Goal: Task Accomplishment & Management: Complete application form

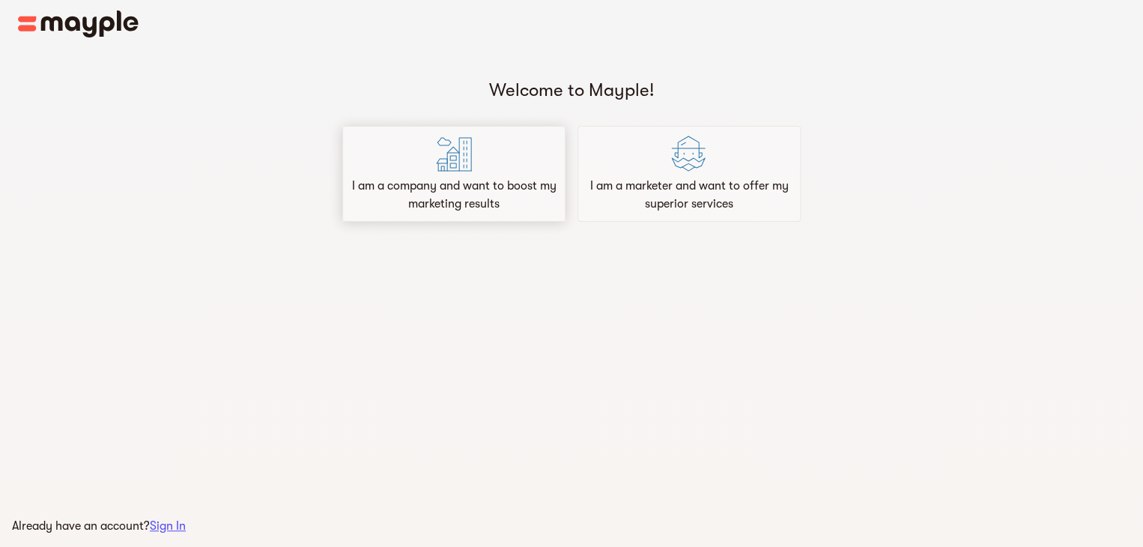
click at [473, 172] on div "I am a company and want to boost my marketing results" at bounding box center [453, 174] width 223 height 96
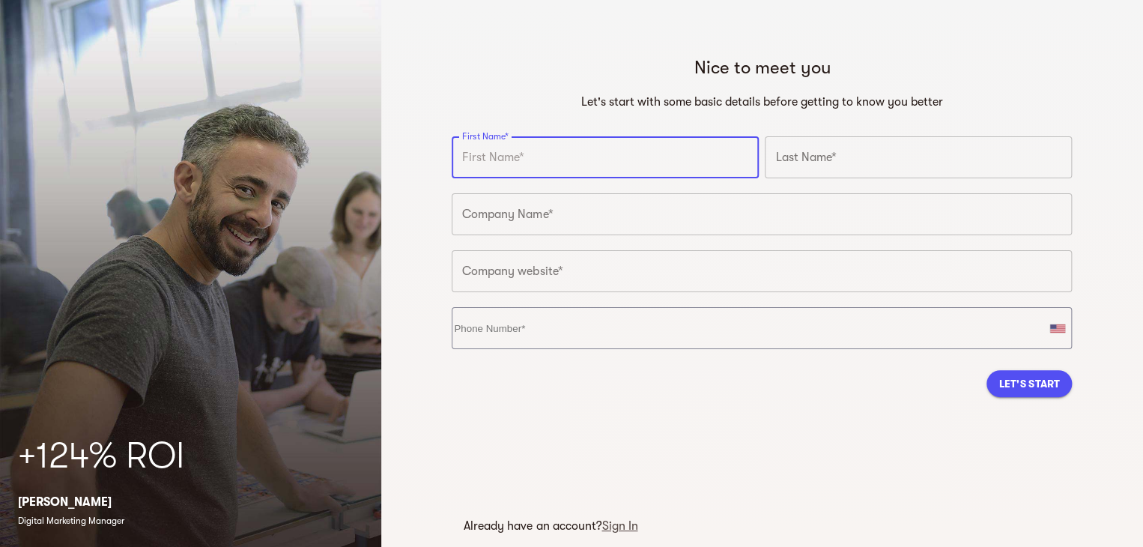
click at [646, 169] on input "text" at bounding box center [605, 157] width 307 height 42
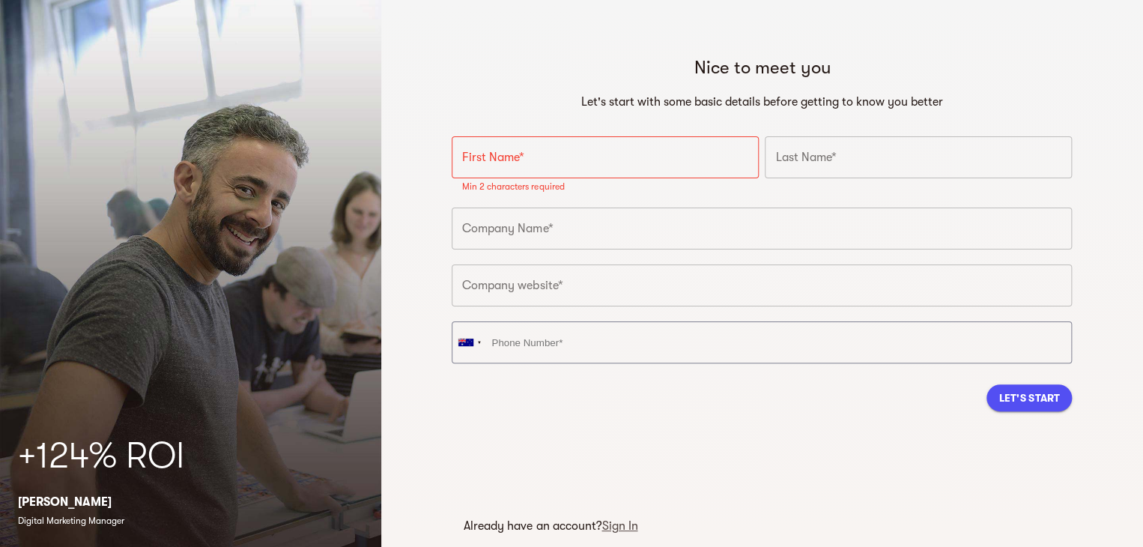
drag, startPoint x: 1043, startPoint y: 271, endPoint x: 833, endPoint y: 285, distance: 210.2
click at [1043, 271] on input "text" at bounding box center [762, 285] width 620 height 42
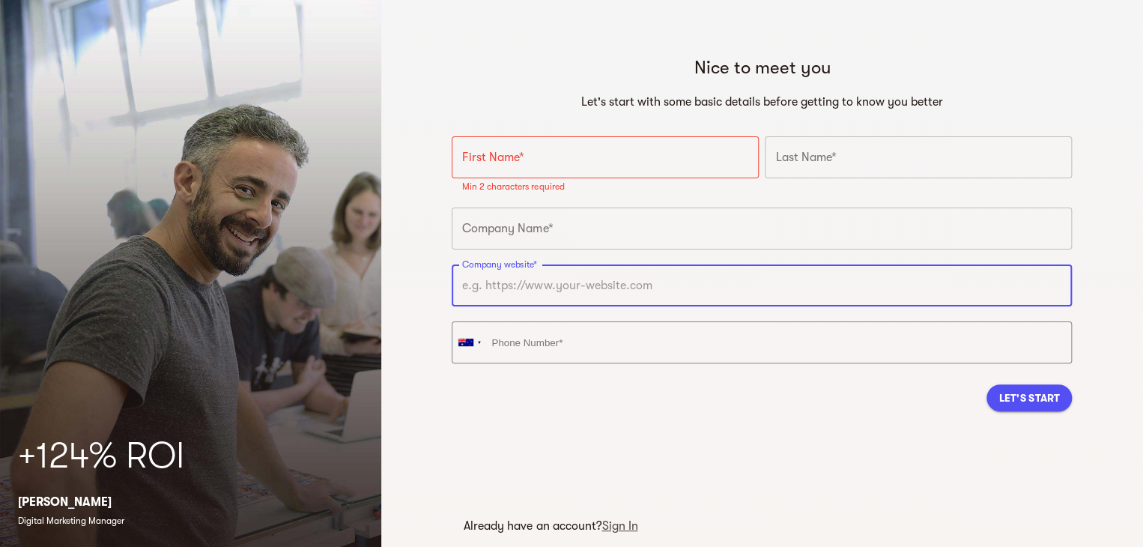
click at [677, 282] on input "text" at bounding box center [762, 285] width 620 height 42
paste input "[URL][DOMAIN_NAME]"
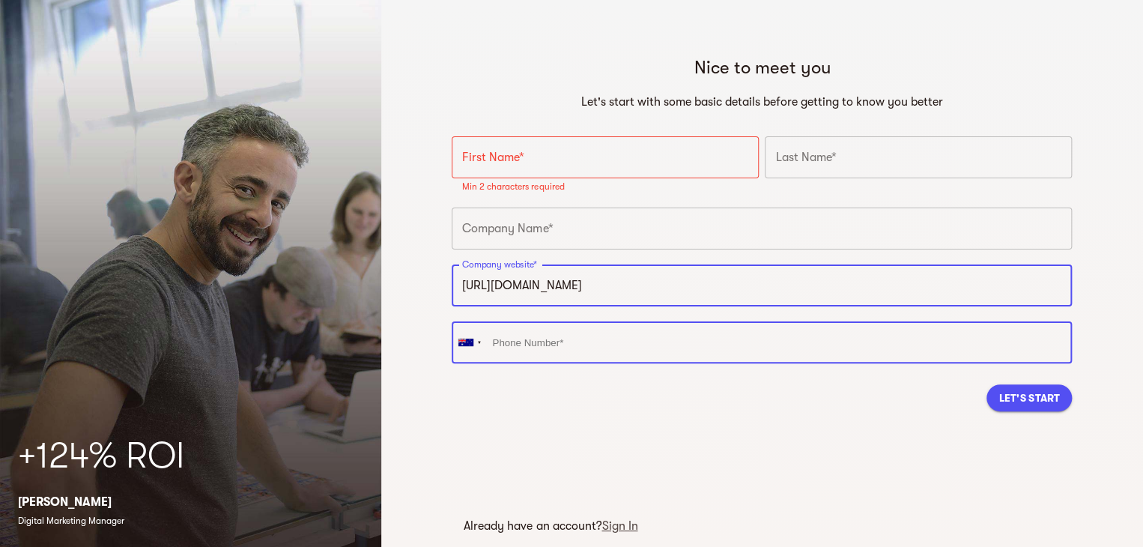
type input "[URL][DOMAIN_NAME]"
click at [614, 345] on input "tel" at bounding box center [762, 342] width 620 height 42
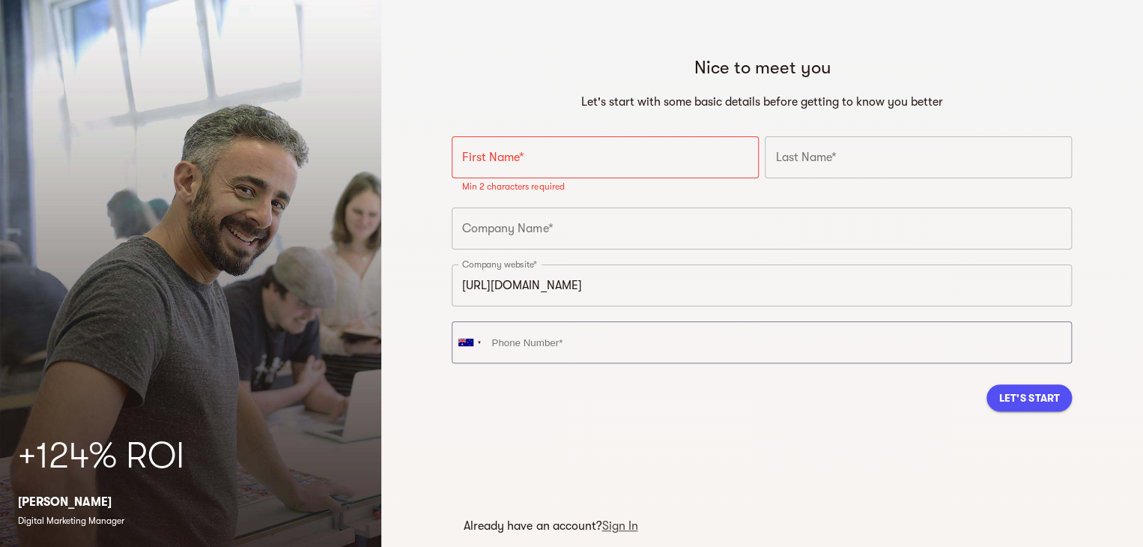
click at [566, 227] on input "text" at bounding box center [762, 228] width 620 height 42
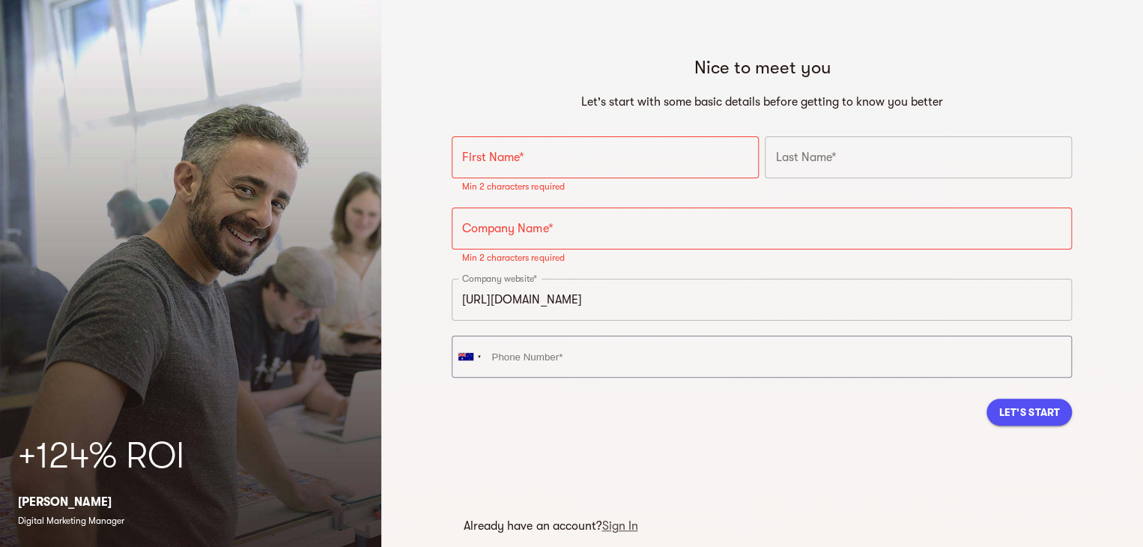
click at [1074, 276] on div "Company website* [URL][DOMAIN_NAME] Company website*" at bounding box center [762, 304] width 626 height 57
click at [722, 221] on input "text" at bounding box center [762, 228] width 620 height 42
paste input "cobrarock"
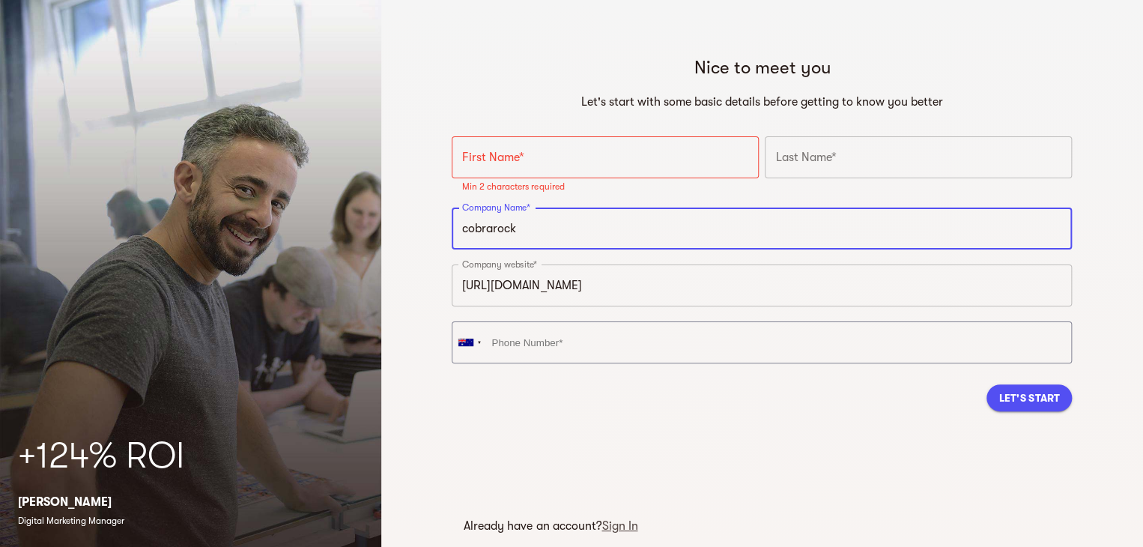
type input "cobrarock"
click at [604, 151] on input "text" at bounding box center [605, 157] width 307 height 42
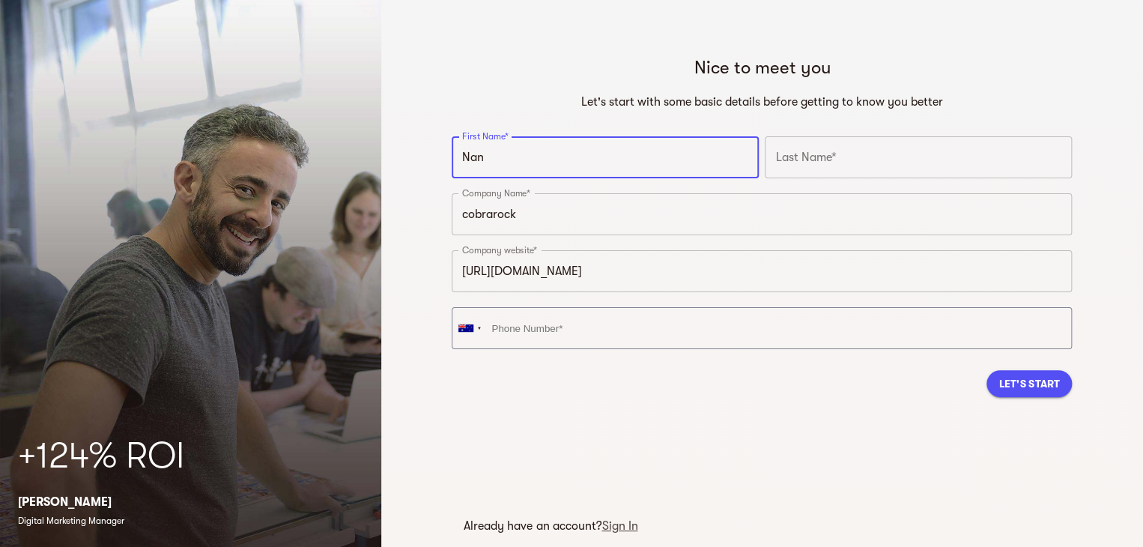
type input "Nan"
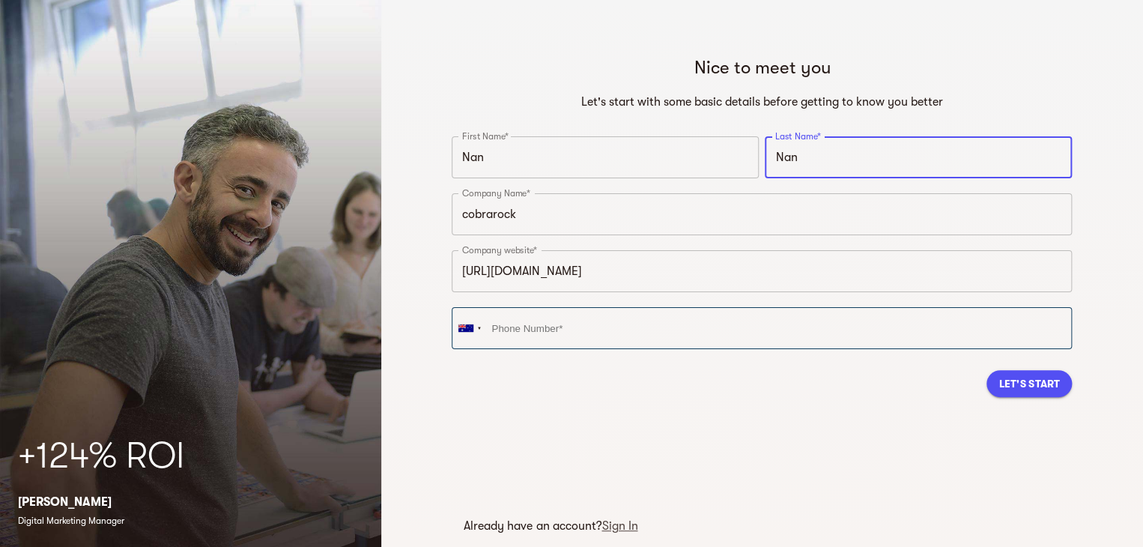
type input "Nan"
click at [646, 320] on input "tel" at bounding box center [762, 328] width 620 height 42
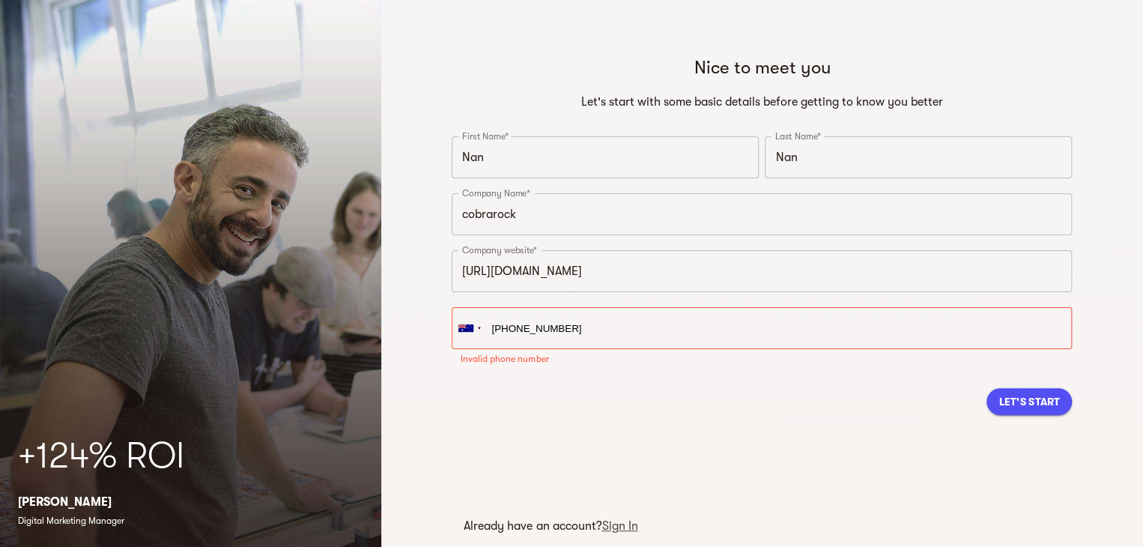
click at [1073, 402] on div "Nice to meet you Let's start with some basic details before getting to know you…" at bounding box center [762, 260] width 644 height 434
click at [1004, 398] on span "Let's Start" at bounding box center [1028, 401] width 61 height 18
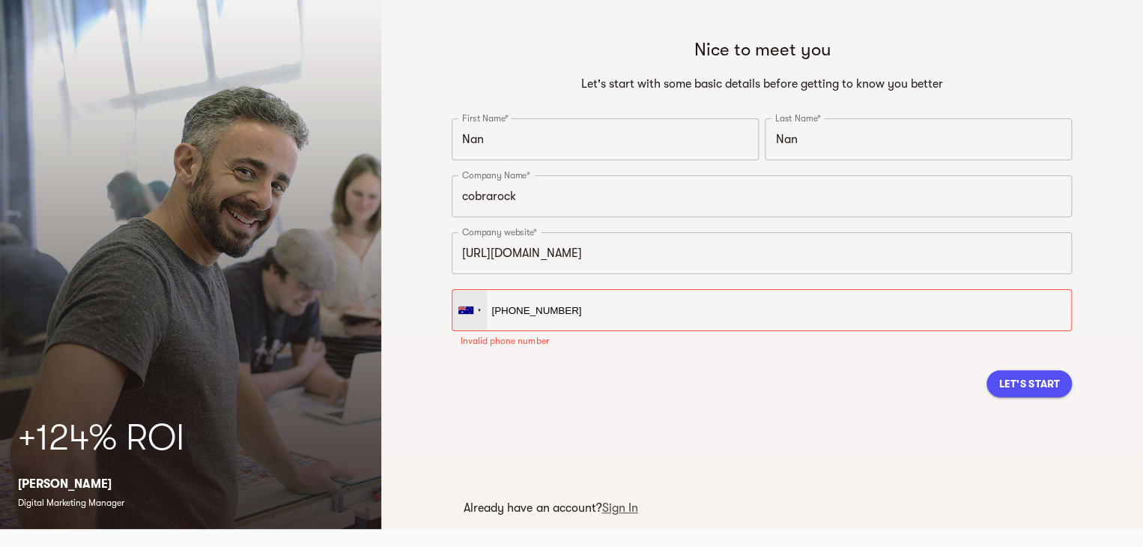
click at [464, 307] on div at bounding box center [465, 309] width 15 height 7
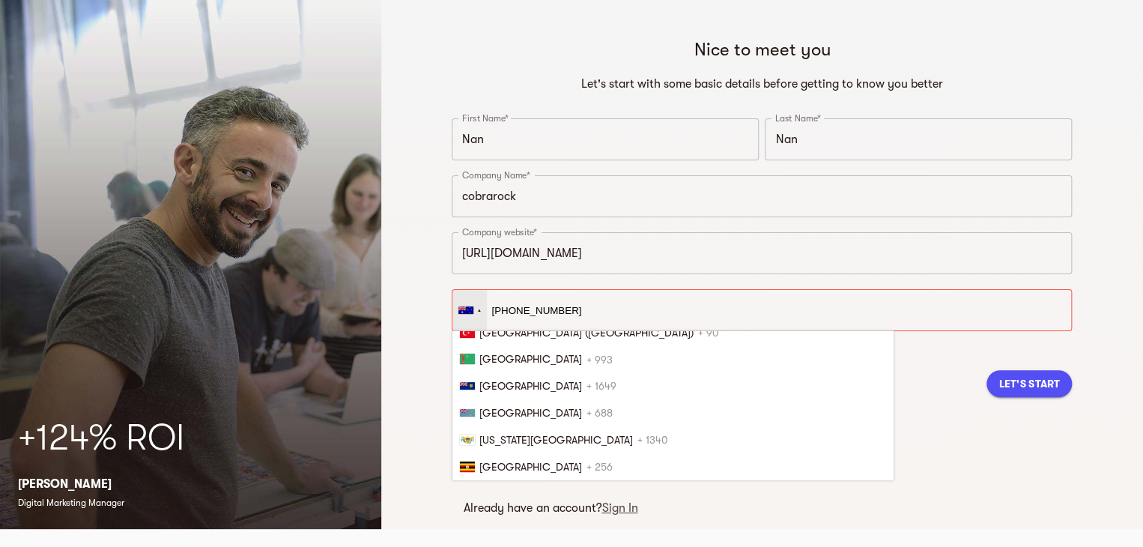
scroll to position [6069, 0]
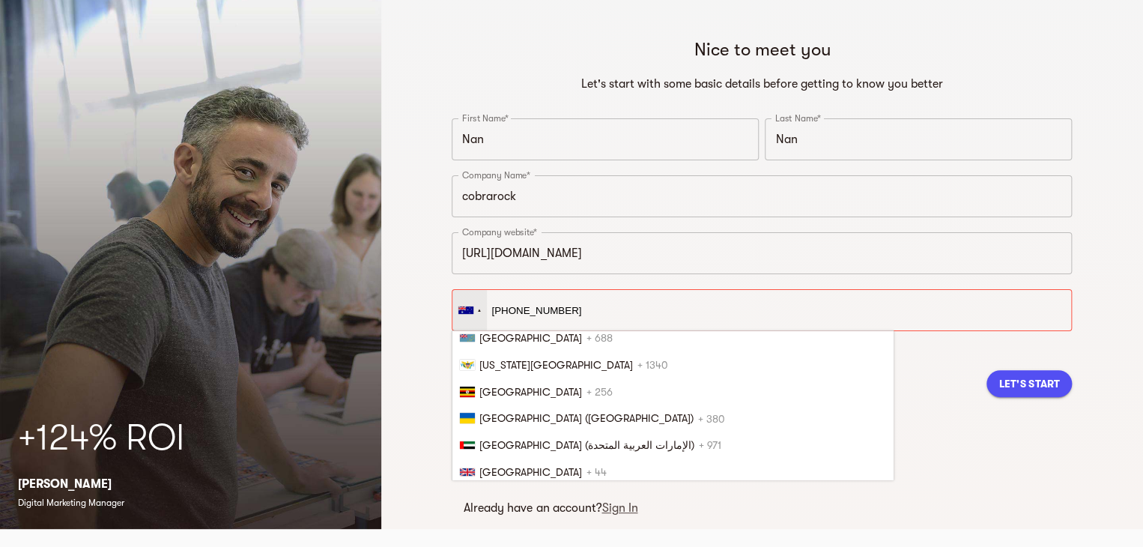
click at [534, 485] on li "[GEOGRAPHIC_DATA] + 1" at bounding box center [672, 498] width 440 height 27
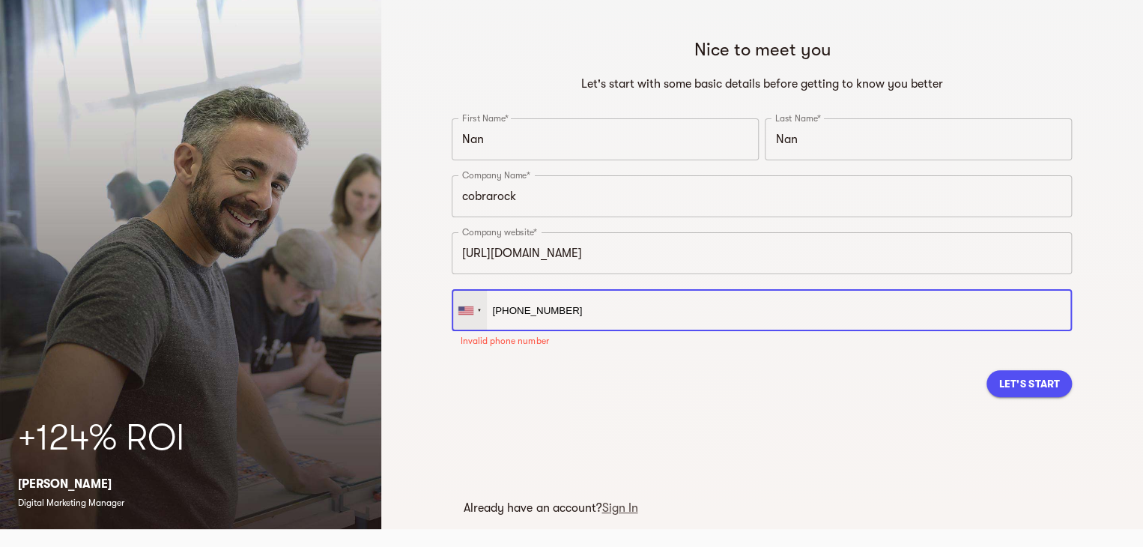
drag, startPoint x: 593, startPoint y: 318, endPoint x: 455, endPoint y: 320, distance: 137.8
click at [455, 320] on div "[GEOGRAPHIC_DATA] + 1 [GEOGRAPHIC_DATA] + 44 [GEOGRAPHIC_DATA] (‫[GEOGRAPHIC_DA…" at bounding box center [762, 310] width 620 height 42
click at [548, 320] on input "[PHONE_NUMBER]" at bounding box center [762, 310] width 620 height 42
click at [550, 319] on input "[PHONE_NUMBER]" at bounding box center [762, 310] width 620 height 42
click at [568, 312] on input "[PHONE_NUMBER]" at bounding box center [762, 310] width 620 height 42
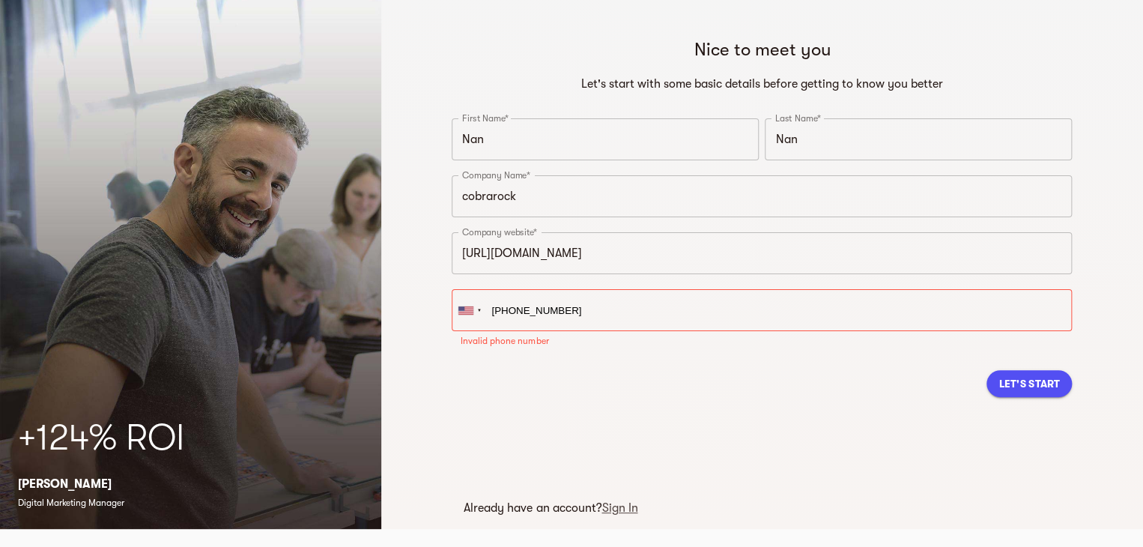
click at [1000, 394] on button "Let's Start" at bounding box center [1028, 383] width 85 height 27
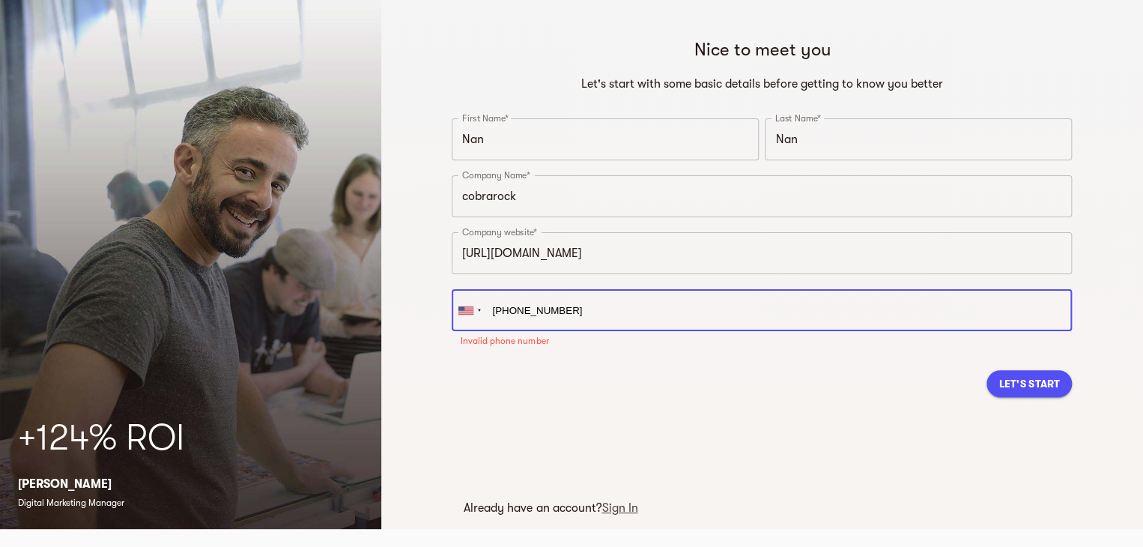
click at [515, 312] on input "[PHONE_NUMBER]" at bounding box center [762, 310] width 620 height 42
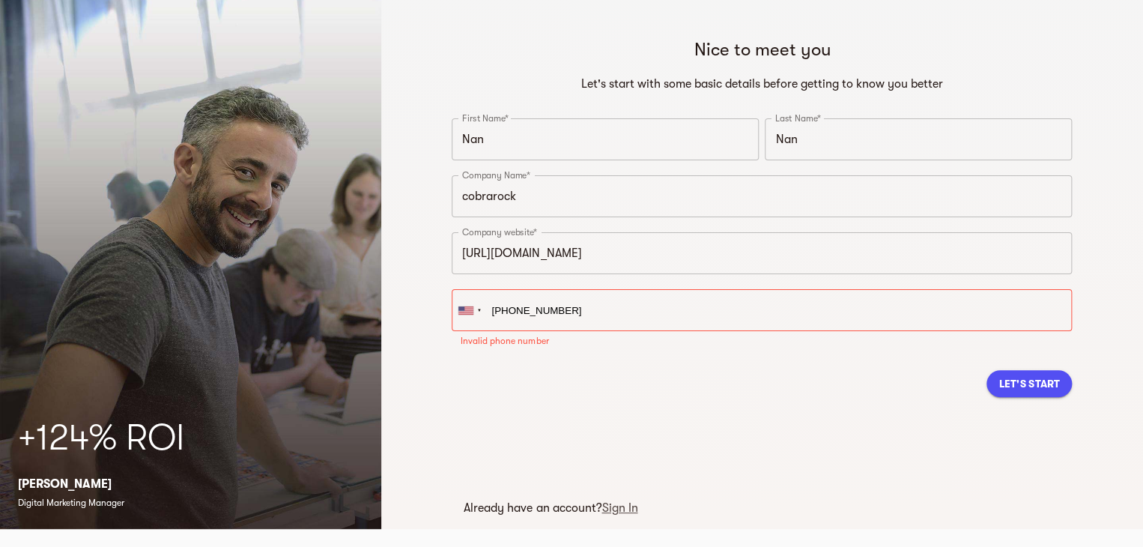
drag, startPoint x: 547, startPoint y: 290, endPoint x: 636, endPoint y: 446, distance: 179.8
click at [589, 423] on div "Nice to meet you Let's start with some basic details before getting to know you…" at bounding box center [762, 242] width 644 height 434
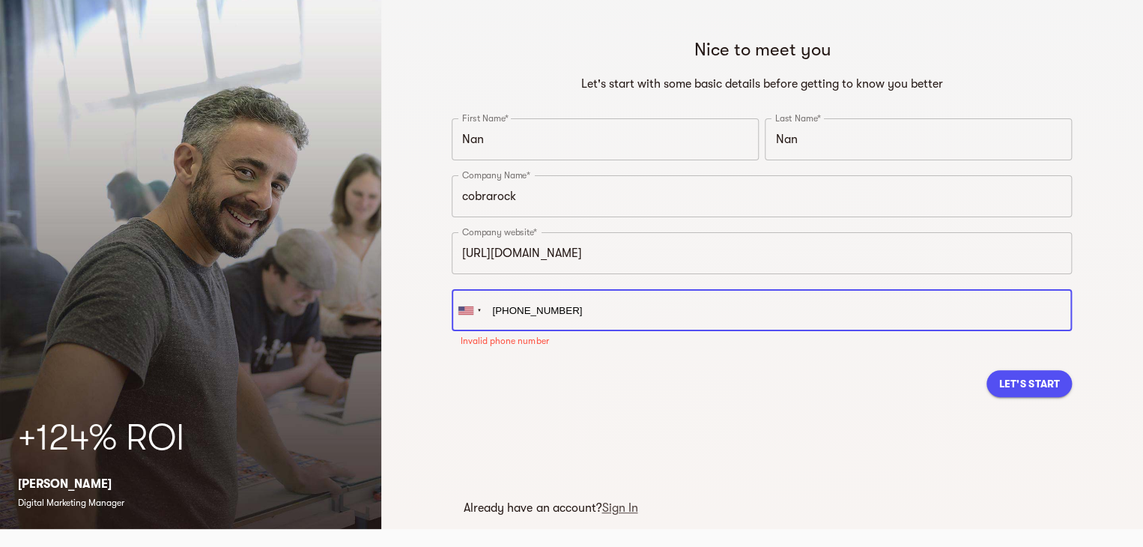
click at [575, 315] on input "[PHONE_NUMBER]" at bounding box center [762, 310] width 620 height 42
paste input "7859908724"
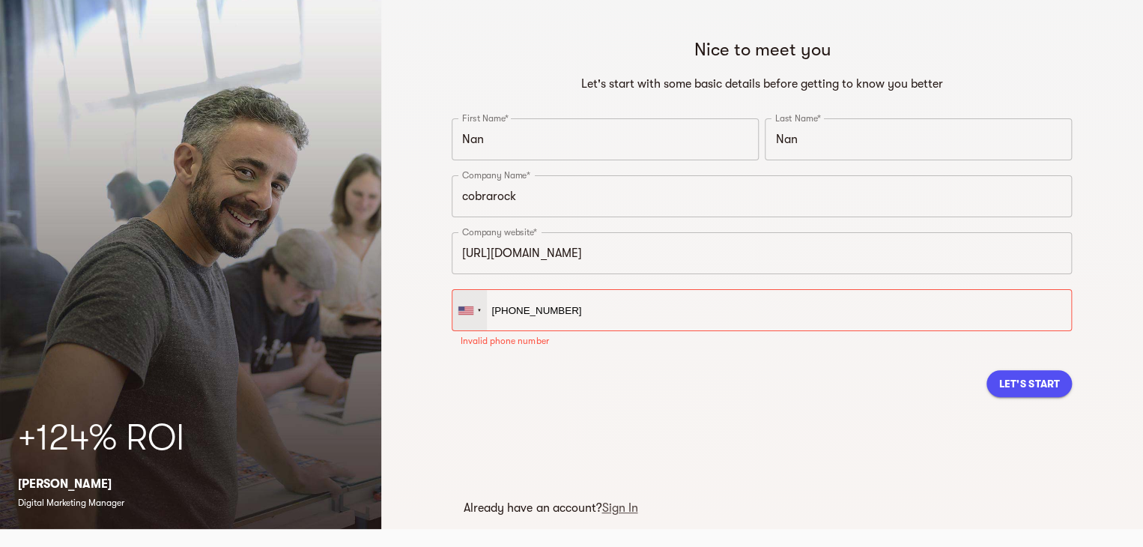
click at [465, 321] on div at bounding box center [469, 310] width 34 height 40
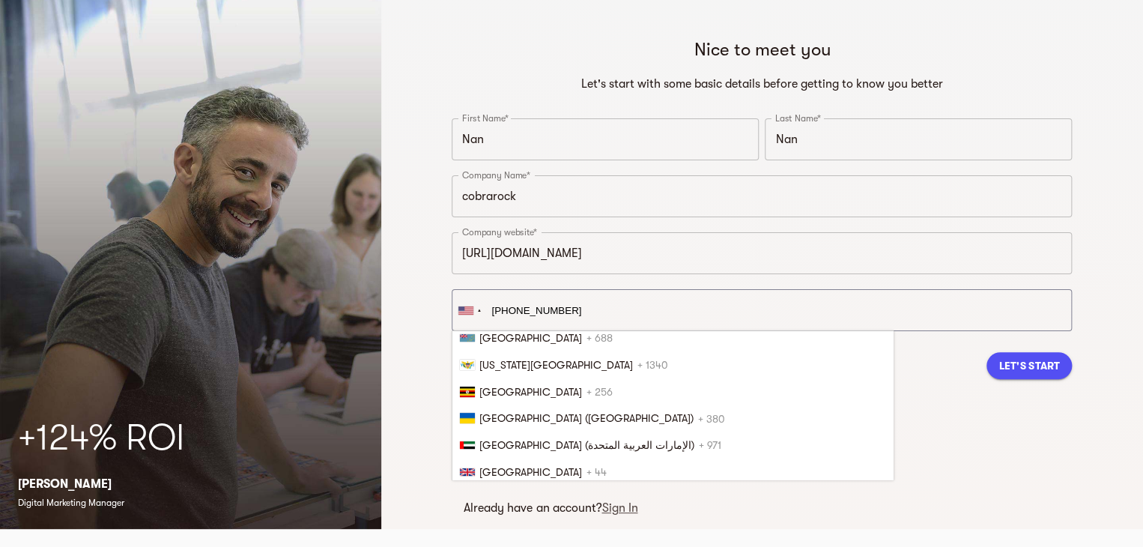
scroll to position [0, 0]
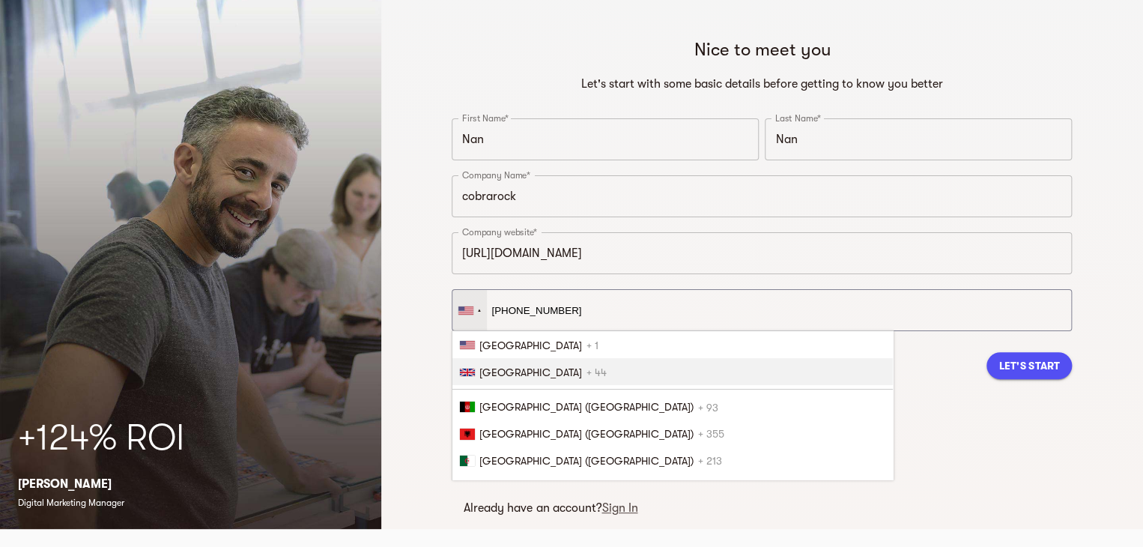
click at [548, 373] on span "[GEOGRAPHIC_DATA]" at bounding box center [530, 372] width 103 height 12
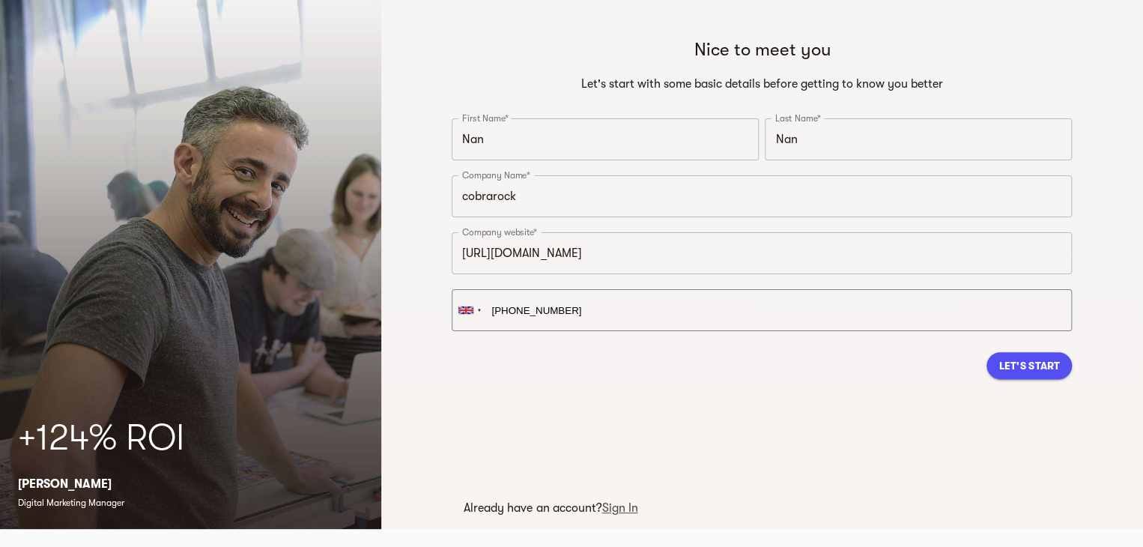
type input "[PHONE_NUMBER]"
click at [1037, 372] on span "Let's Start" at bounding box center [1028, 365] width 61 height 18
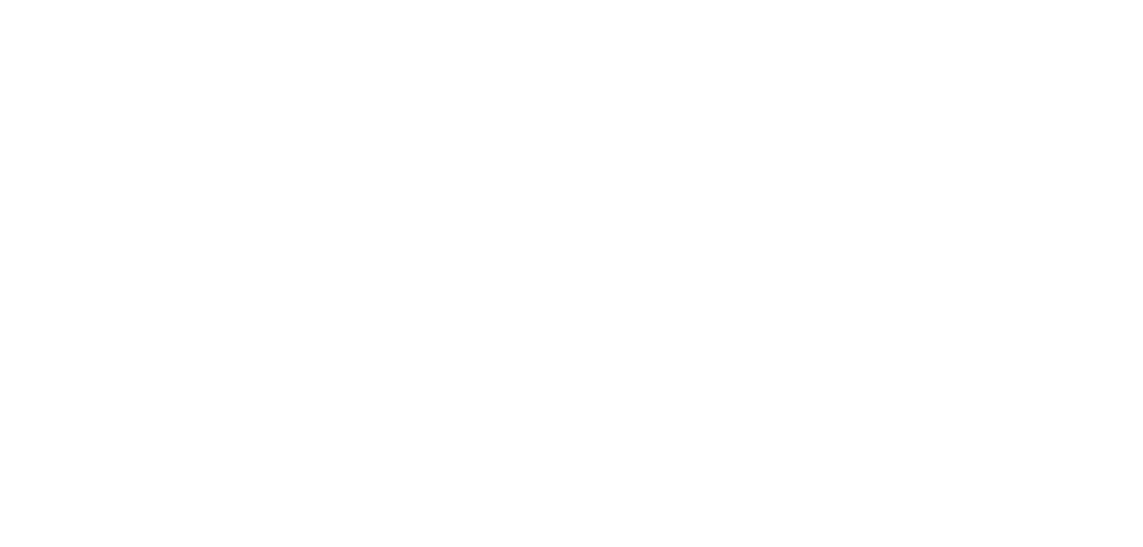
scroll to position [13, 0]
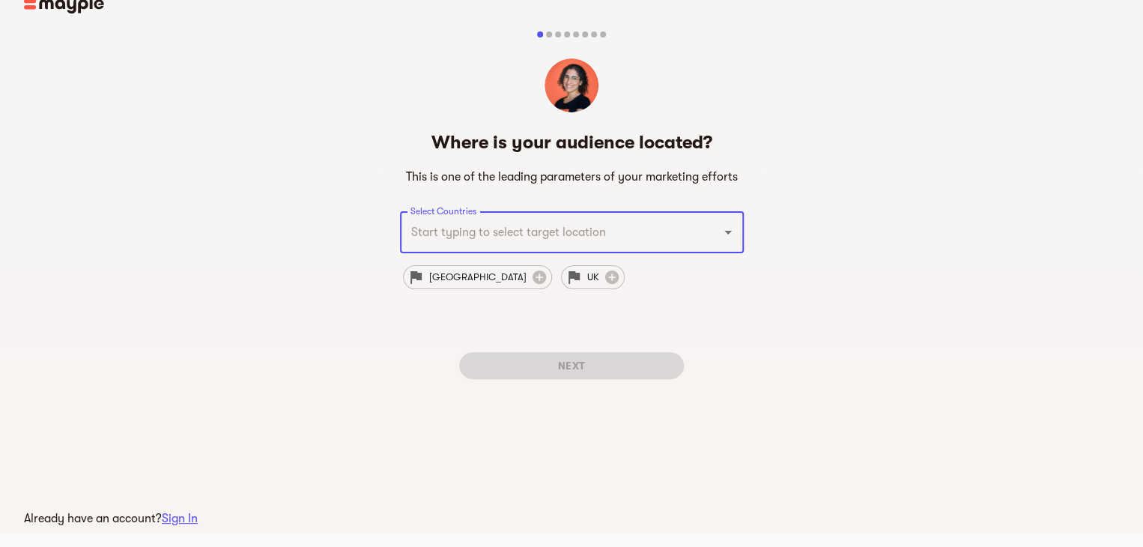
scroll to position [18, 0]
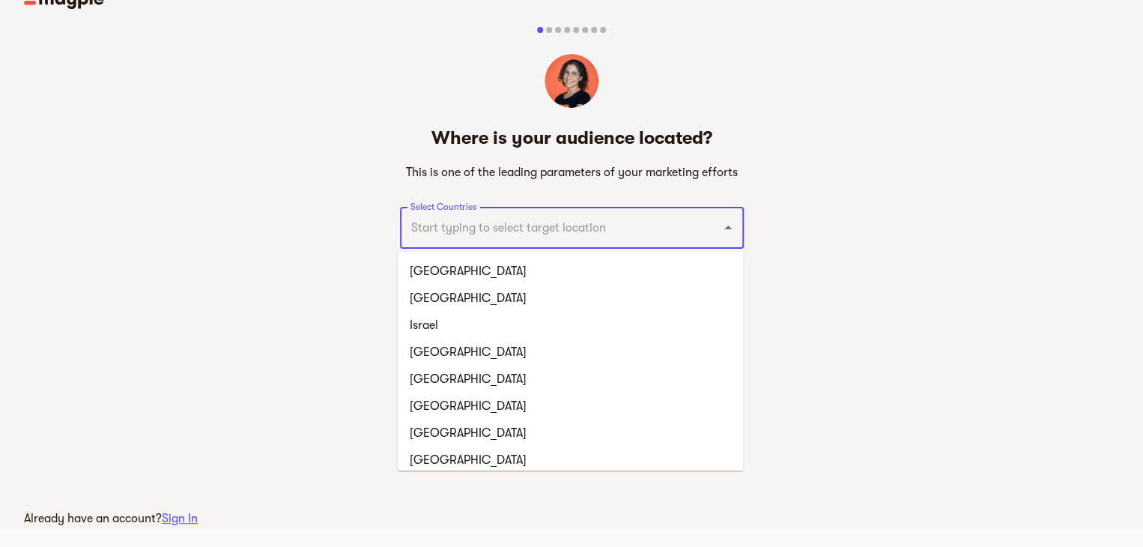
click at [589, 229] on input "Select Countries" at bounding box center [551, 227] width 288 height 28
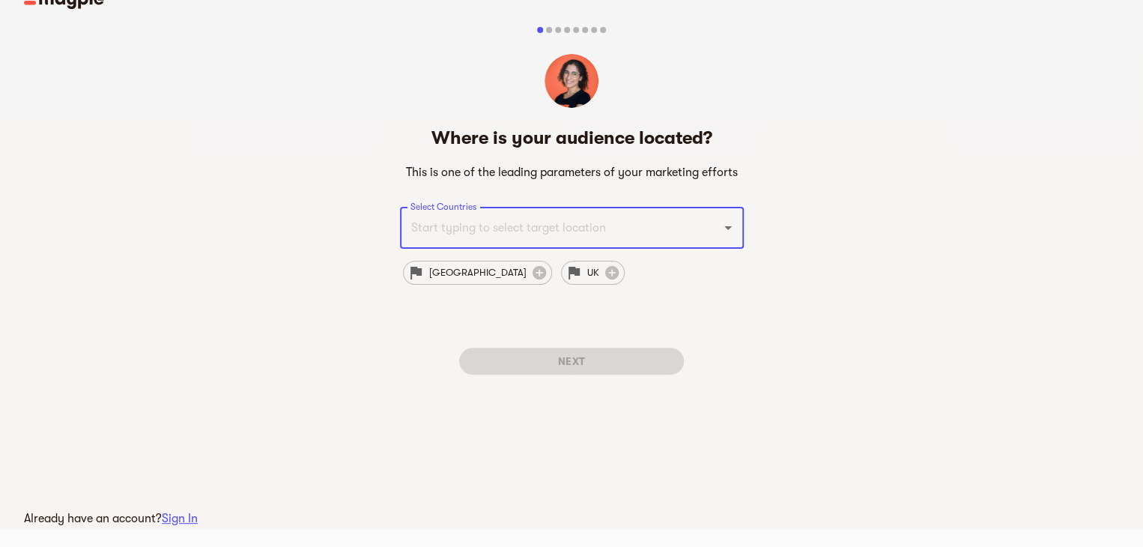
click at [515, 237] on input "Select Countries" at bounding box center [551, 227] width 288 height 28
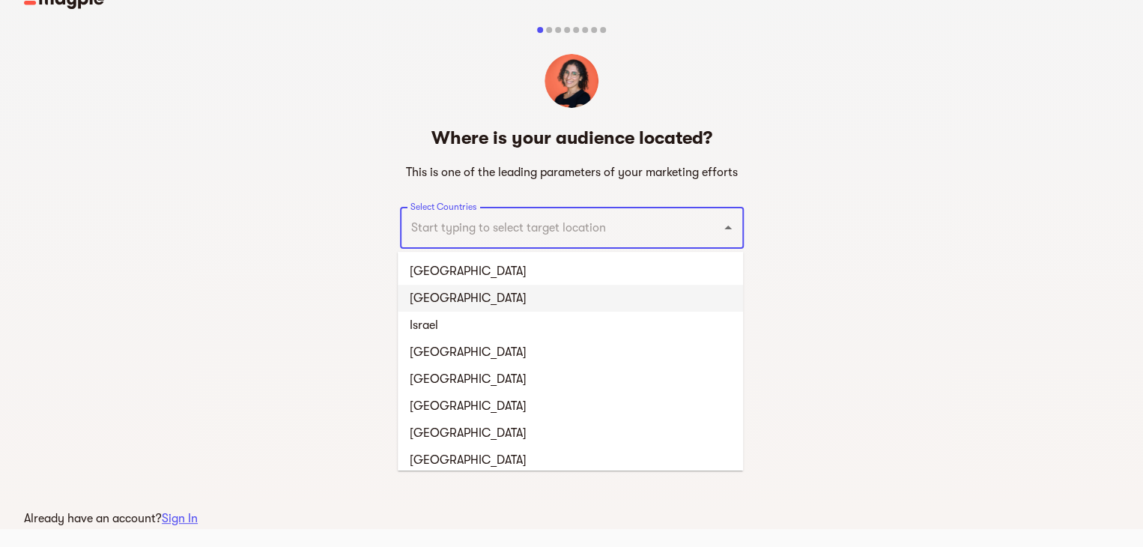
click at [312, 302] on div "Where is your audience located? This is one of the leading parameters of your m…" at bounding box center [571, 218] width 1143 height 443
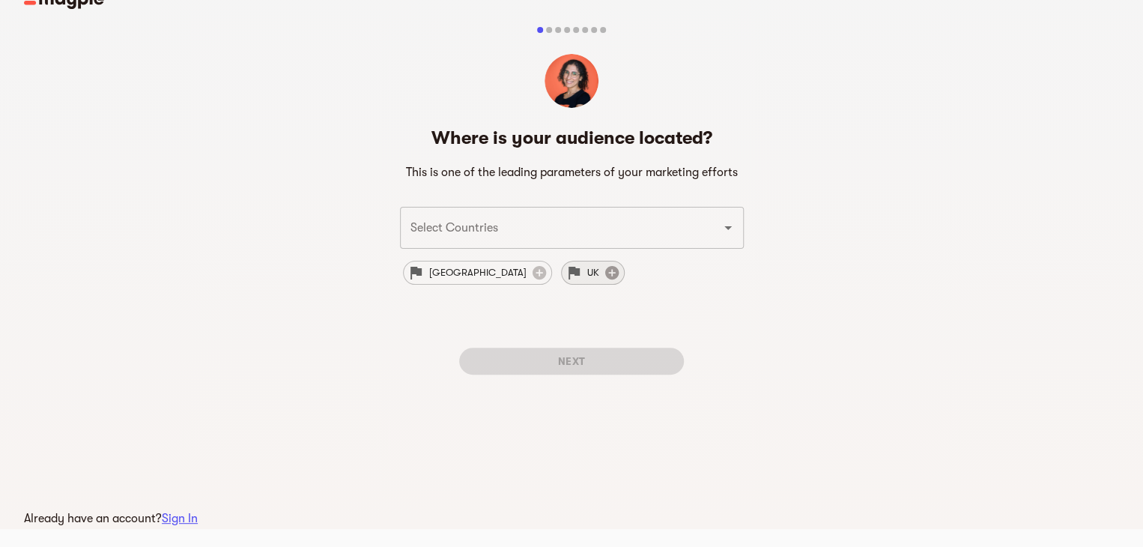
click at [604, 269] on icon at bounding box center [610, 272] width 13 height 13
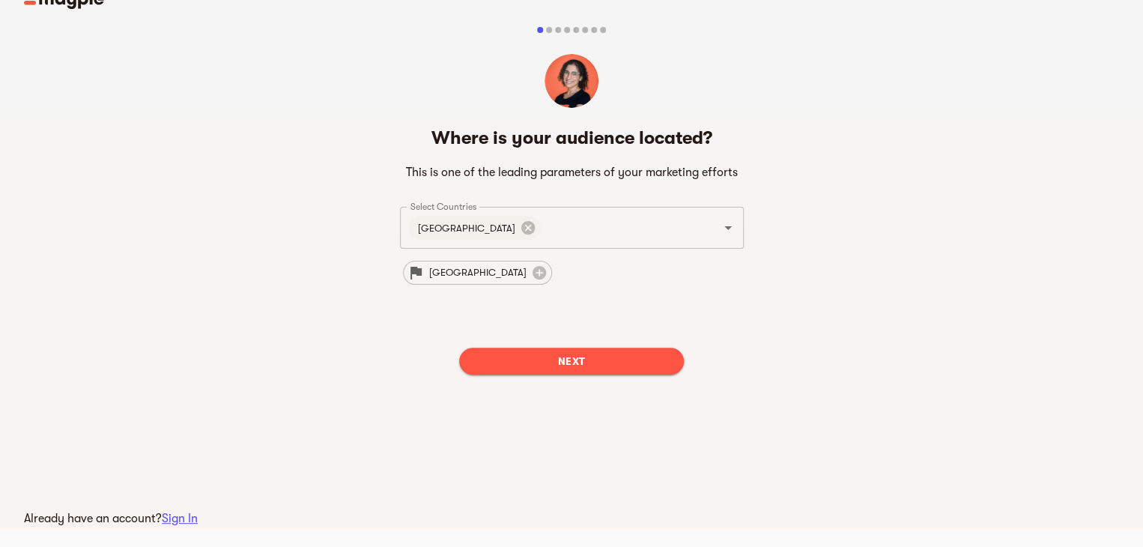
drag, startPoint x: 539, startPoint y: 366, endPoint x: 409, endPoint y: 351, distance: 131.2
click at [539, 366] on span "Next" at bounding box center [571, 361] width 201 height 18
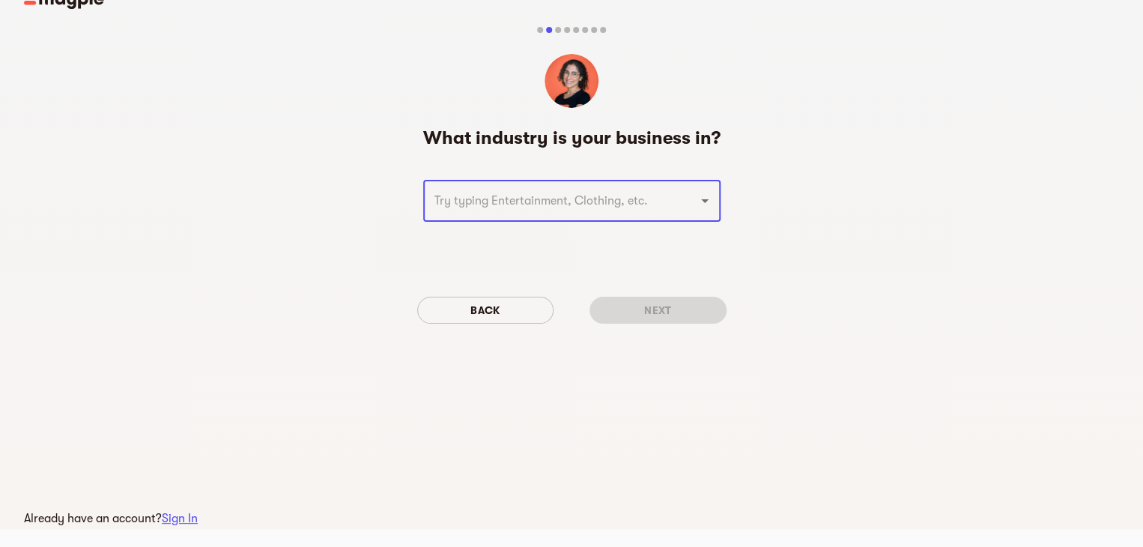
scroll to position [0, 0]
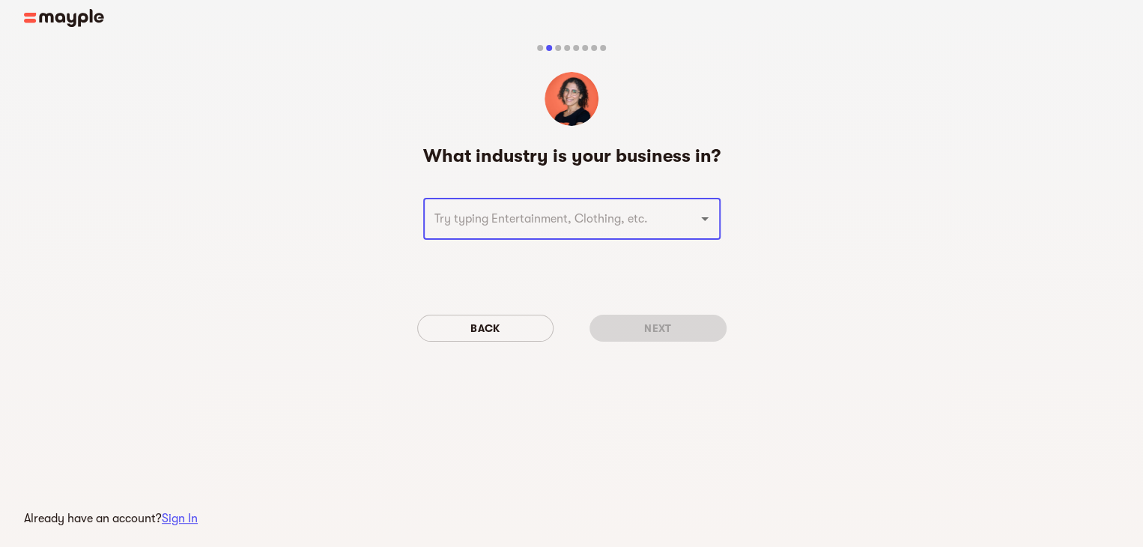
click at [474, 333] on span "Back" at bounding box center [485, 328] width 113 height 18
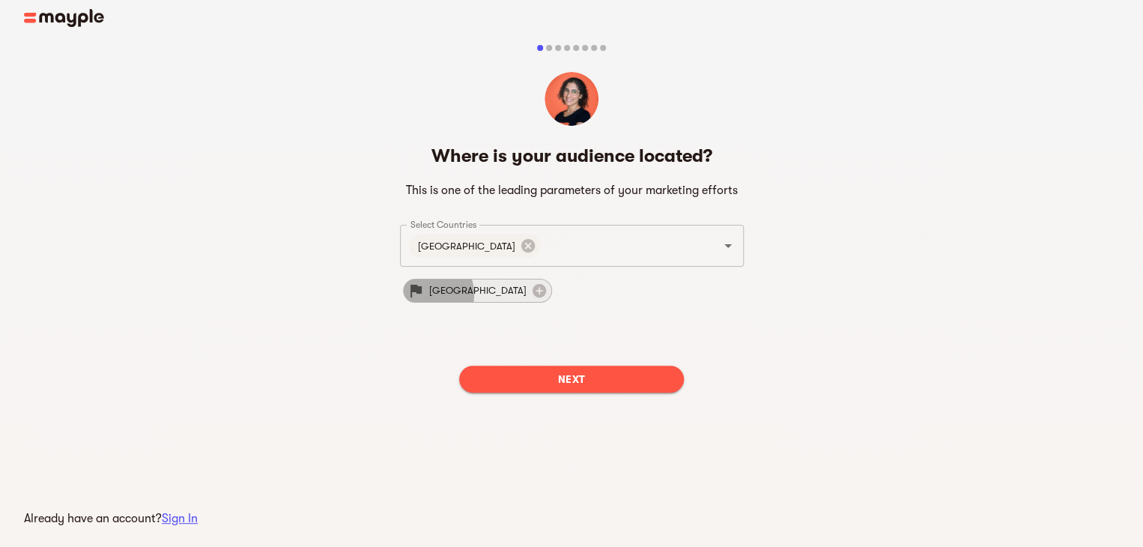
click at [422, 294] on span "[GEOGRAPHIC_DATA]" at bounding box center [477, 291] width 115 height 18
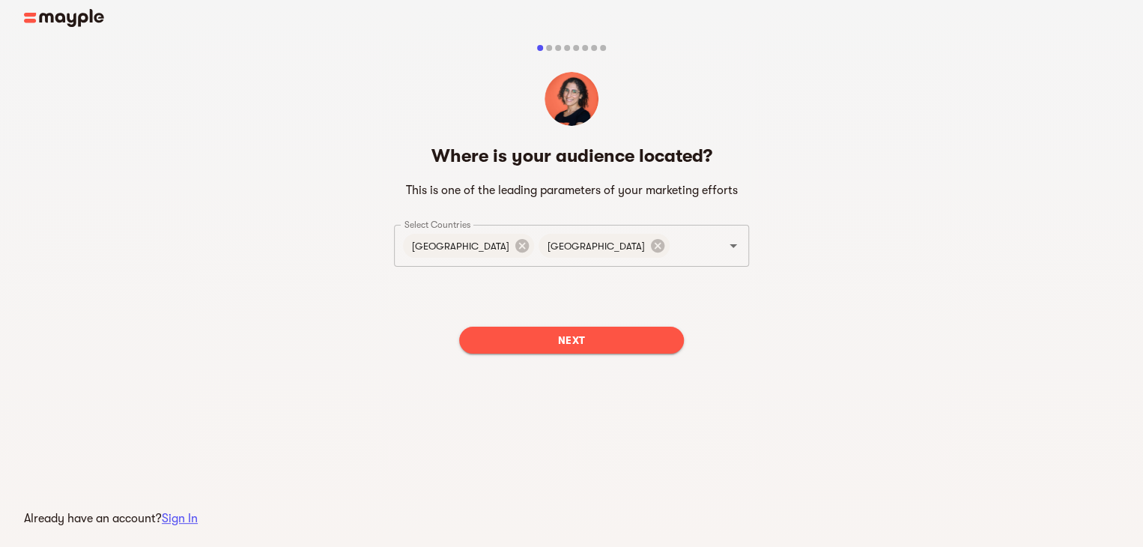
click at [532, 357] on div "Next" at bounding box center [571, 340] width 355 height 51
click at [529, 351] on button "Next" at bounding box center [571, 340] width 225 height 27
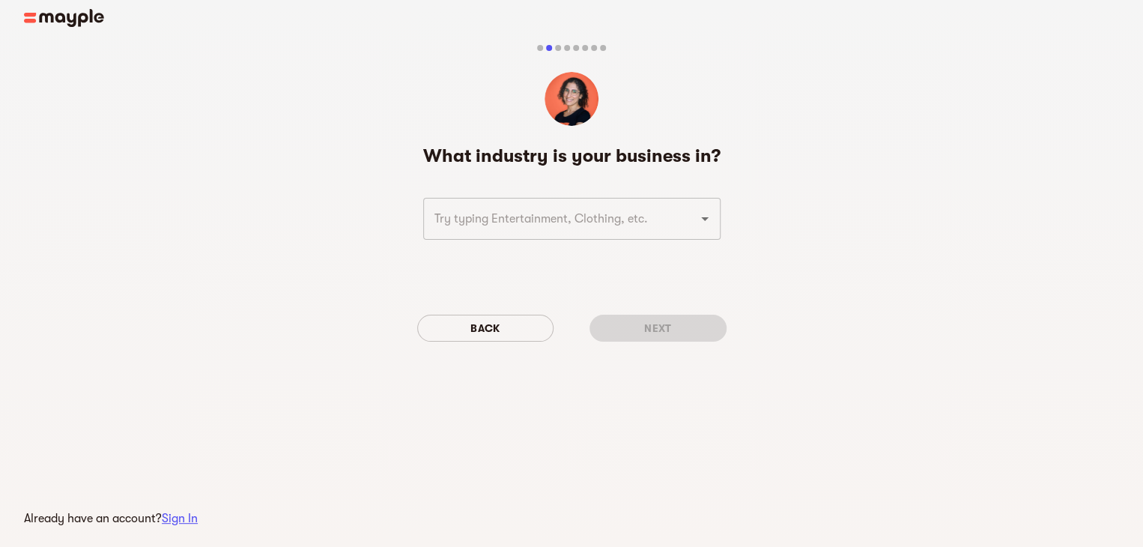
click at [492, 244] on div "​" at bounding box center [571, 223] width 309 height 63
click at [493, 240] on div "​" at bounding box center [571, 223] width 309 height 63
click at [494, 237] on div "​" at bounding box center [571, 219] width 297 height 42
click at [443, 217] on input "text" at bounding box center [551, 218] width 242 height 28
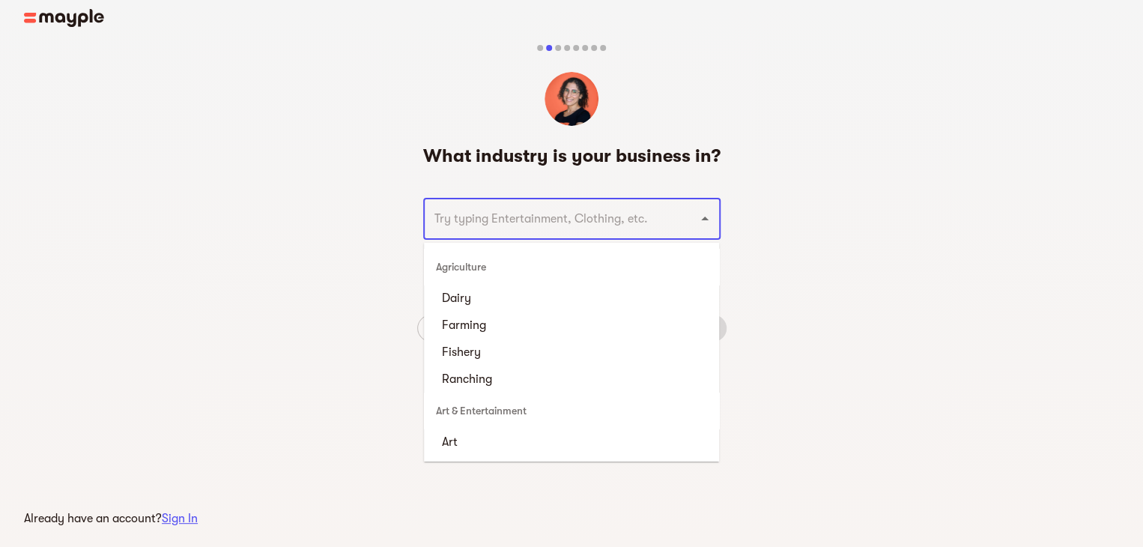
click at [470, 160] on h5 "What industry is your business in?" at bounding box center [571, 156] width 297 height 24
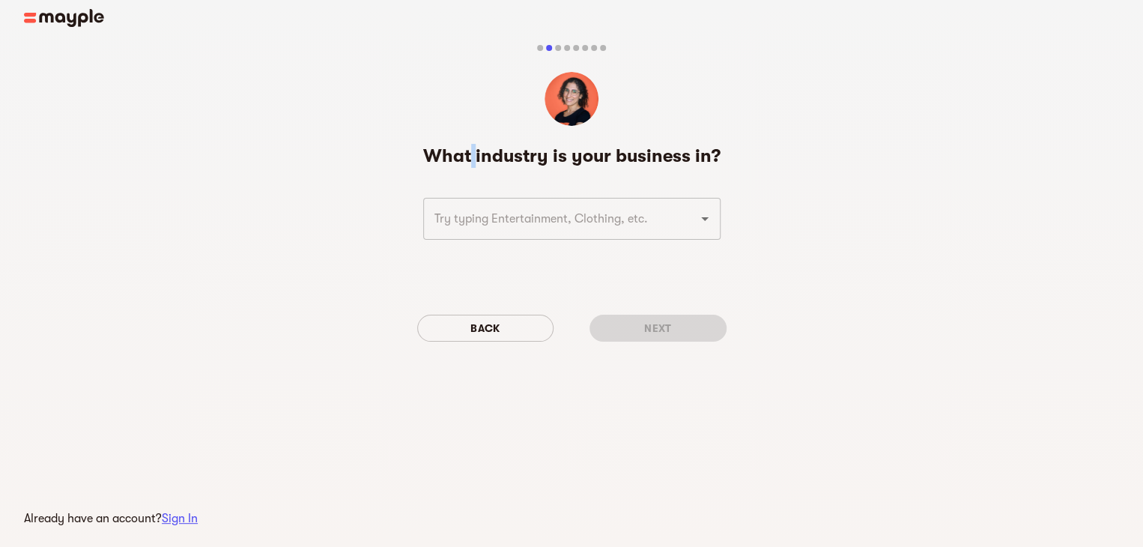
click at [470, 160] on h5 "What industry is your business in?" at bounding box center [571, 156] width 297 height 24
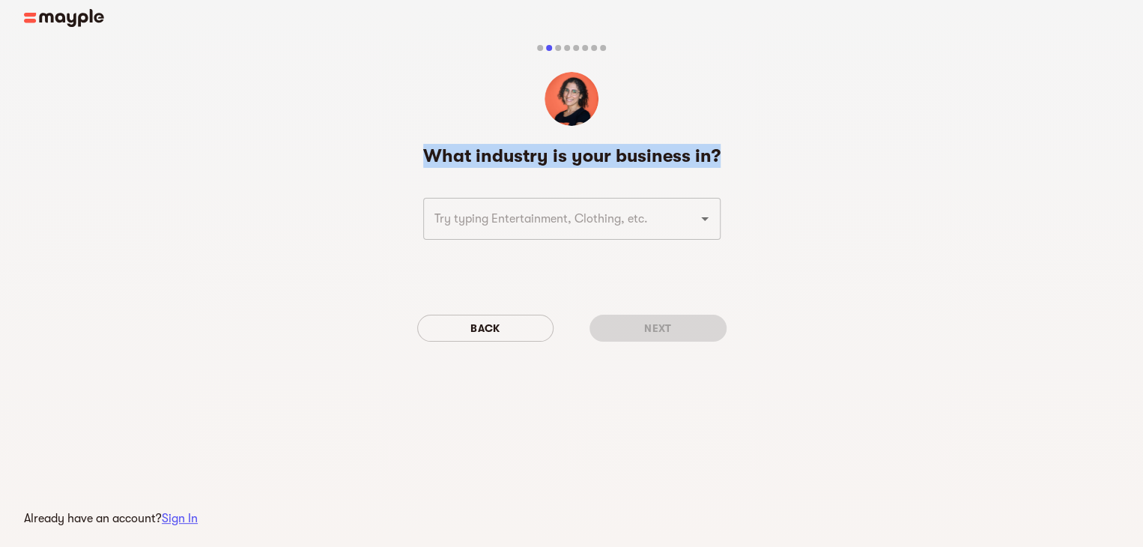
click at [470, 160] on h5 "What industry is your business in?" at bounding box center [571, 156] width 297 height 24
copy div "What industry is your business in?"
click at [558, 222] on input "text" at bounding box center [551, 218] width 242 height 28
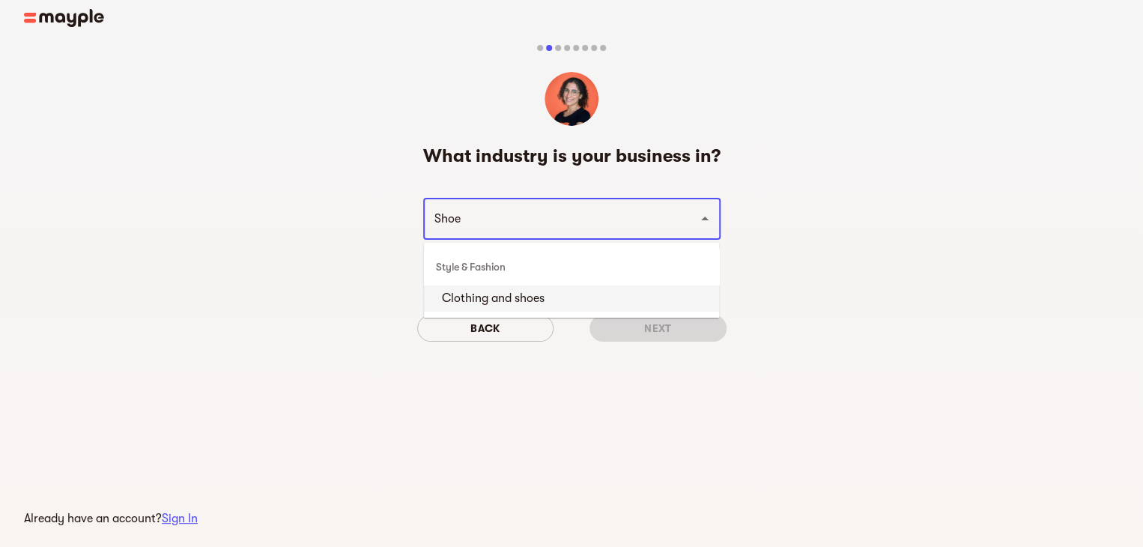
click at [586, 297] on li "Clothing and shoes" at bounding box center [571, 298] width 295 height 27
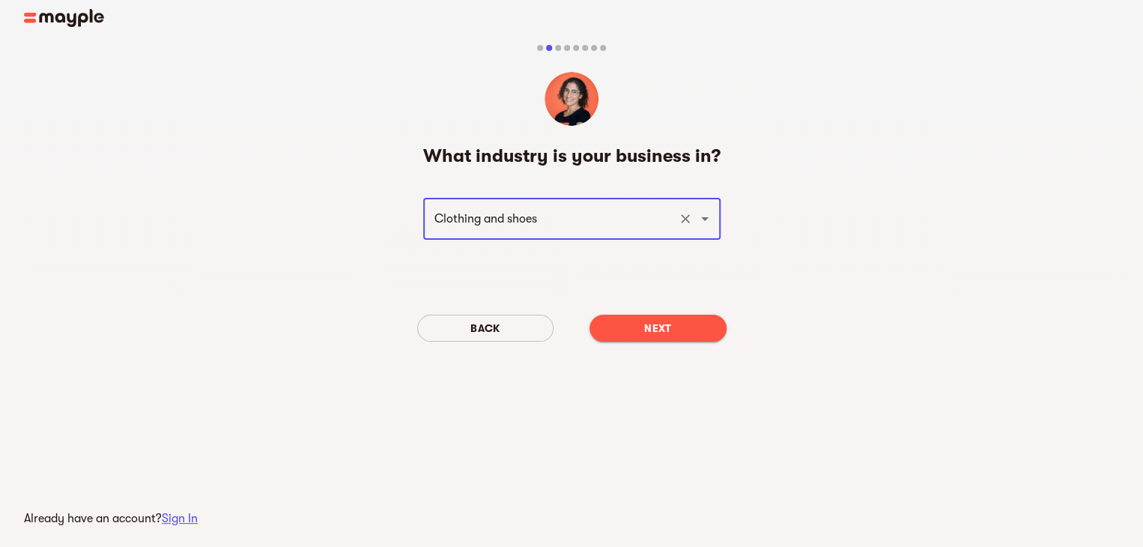
type input "Clothing and shoes"
click at [656, 333] on span "Next" at bounding box center [657, 328] width 113 height 18
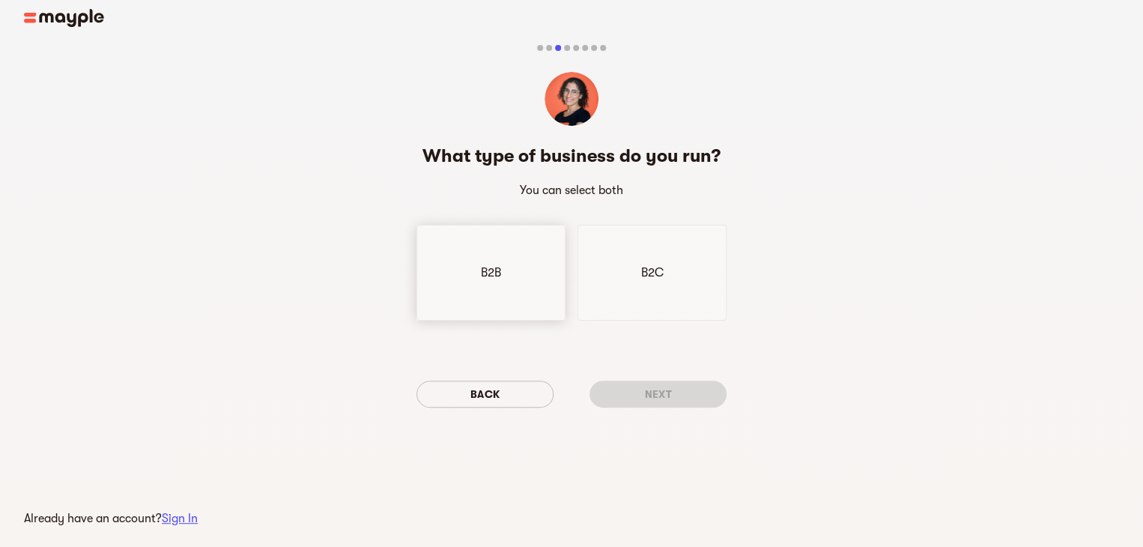
click at [461, 294] on div "B2B" at bounding box center [490, 273] width 149 height 96
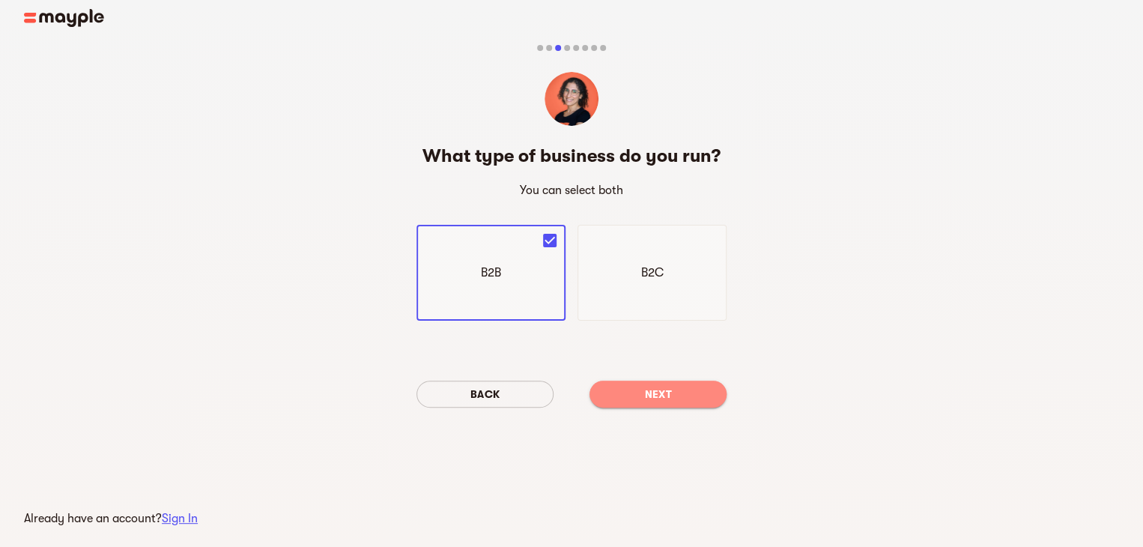
click at [657, 406] on button "Next" at bounding box center [657, 393] width 137 height 27
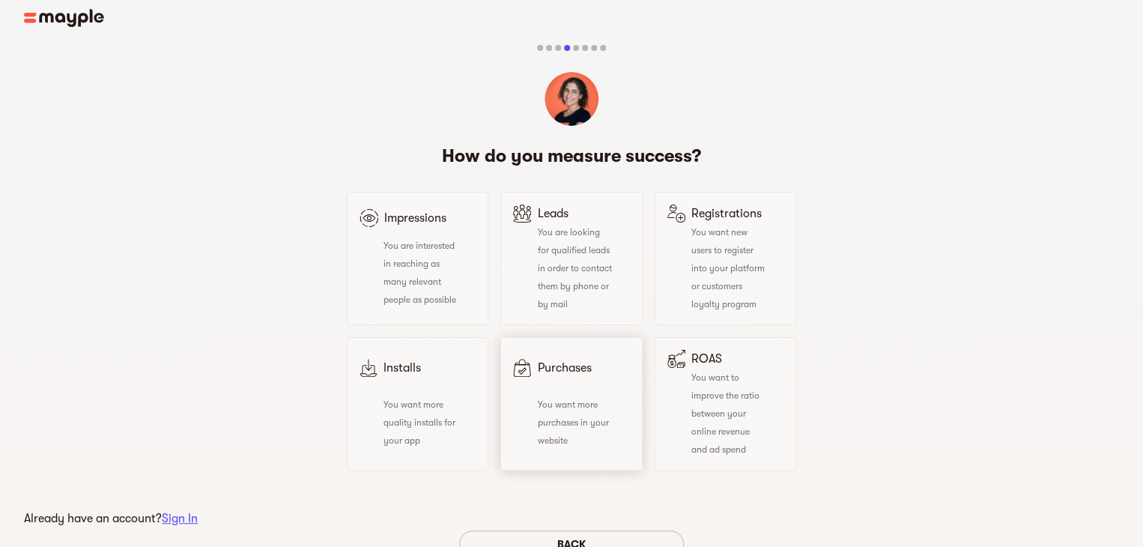
click at [572, 409] on div "You want more purchases in your website" at bounding box center [562, 422] width 98 height 54
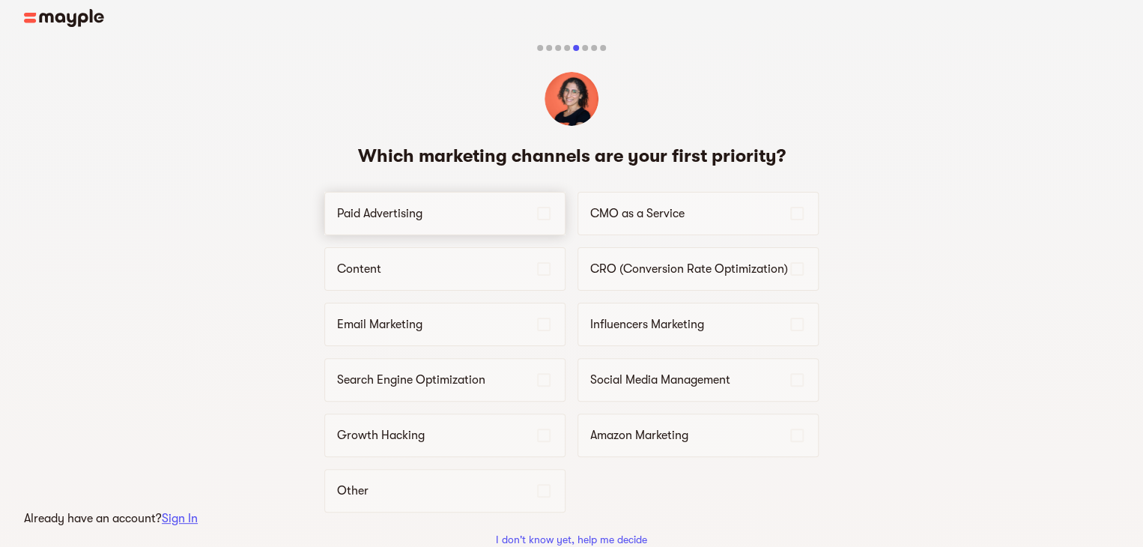
click at [343, 211] on p "Paid Advertising" at bounding box center [436, 213] width 198 height 18
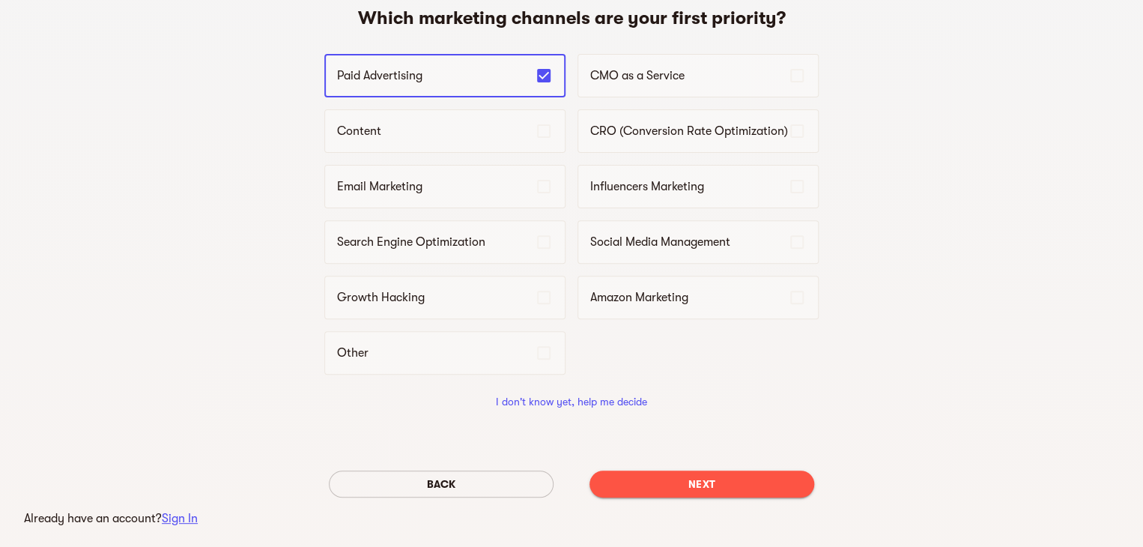
scroll to position [171, 0]
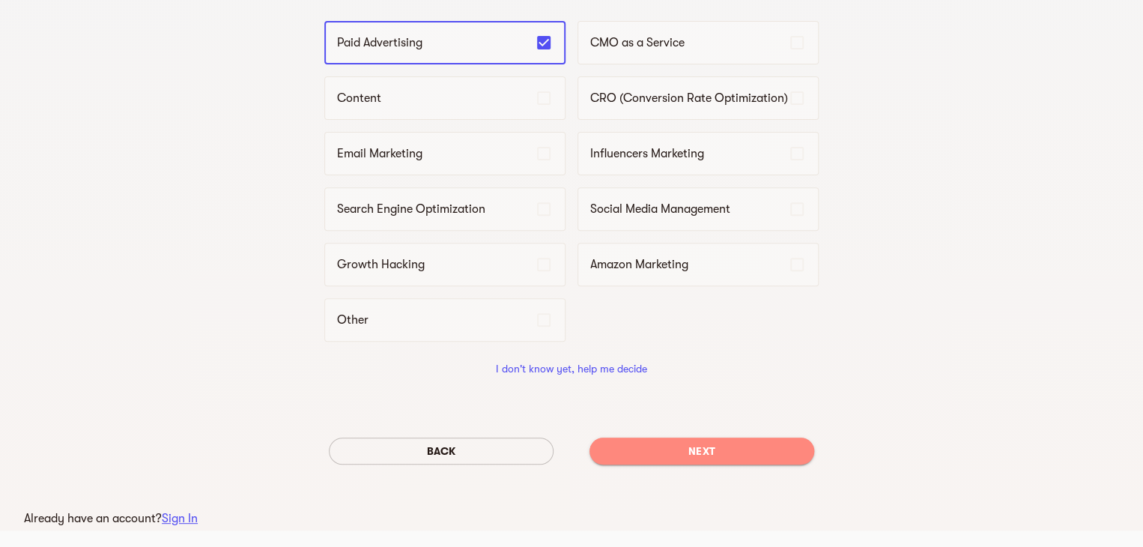
click at [673, 444] on span "Next" at bounding box center [701, 451] width 201 height 18
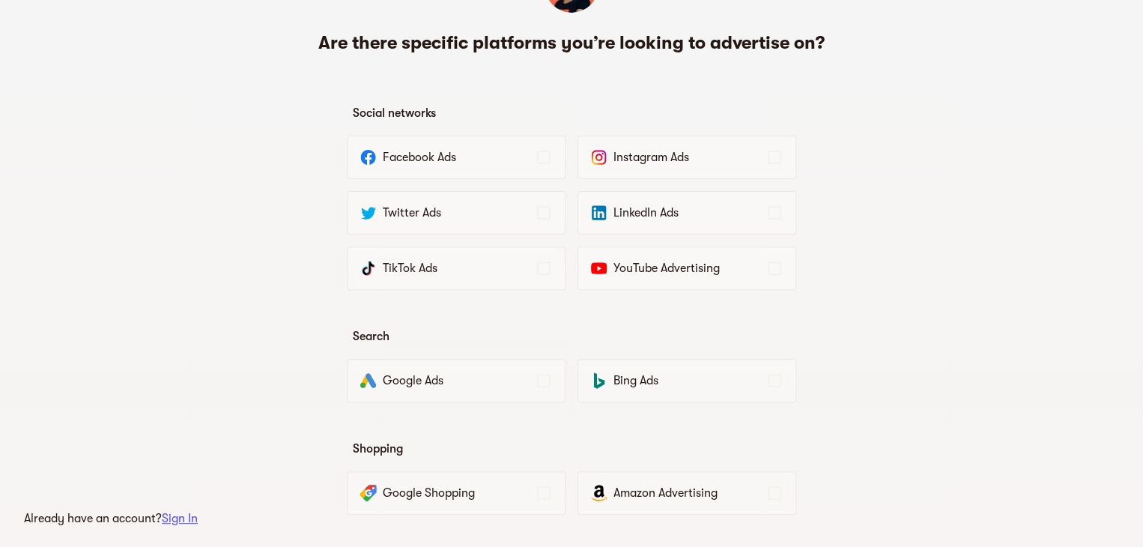
scroll to position [150, 0]
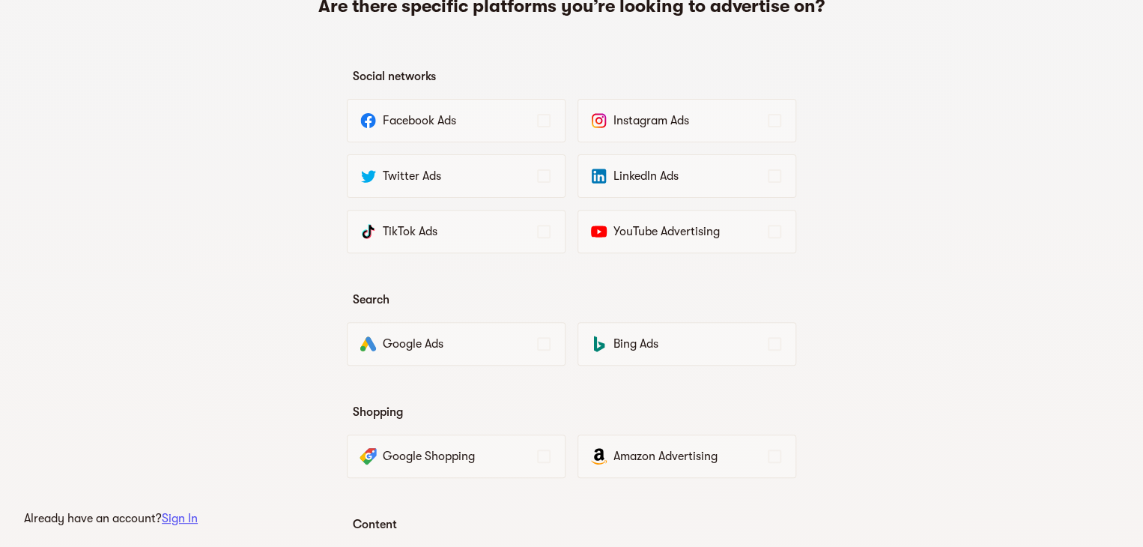
click at [437, 365] on div "Social networks Facebook Ads Instagram Ads Twitter Ads LinkedIn Ads TikTok Ads …" at bounding box center [571, 371] width 449 height 659
click at [440, 347] on p "Google Ads" at bounding box center [459, 344] width 152 height 18
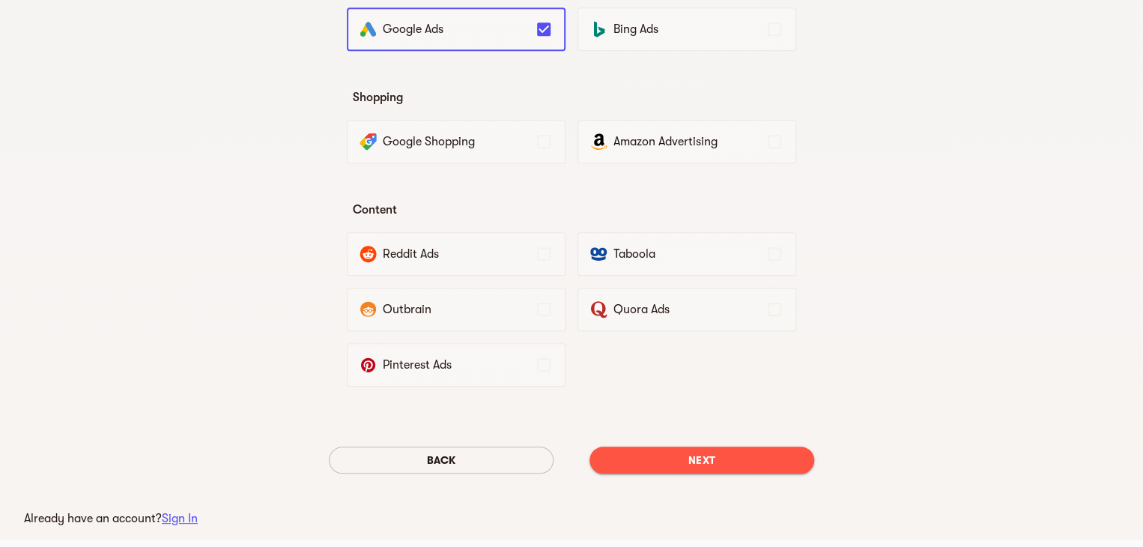
scroll to position [473, 0]
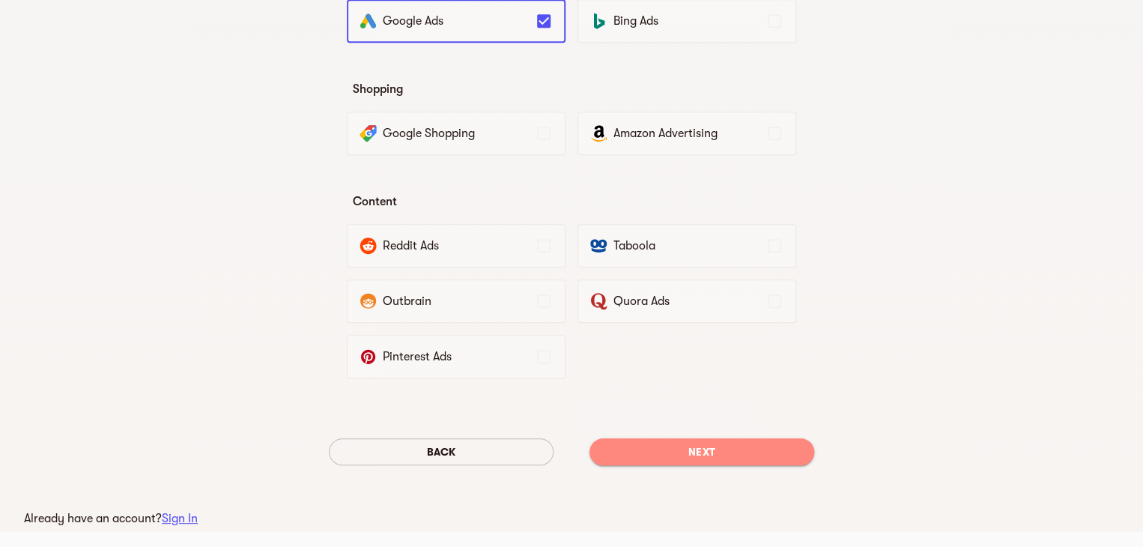
click at [701, 461] on button "Next" at bounding box center [701, 451] width 225 height 27
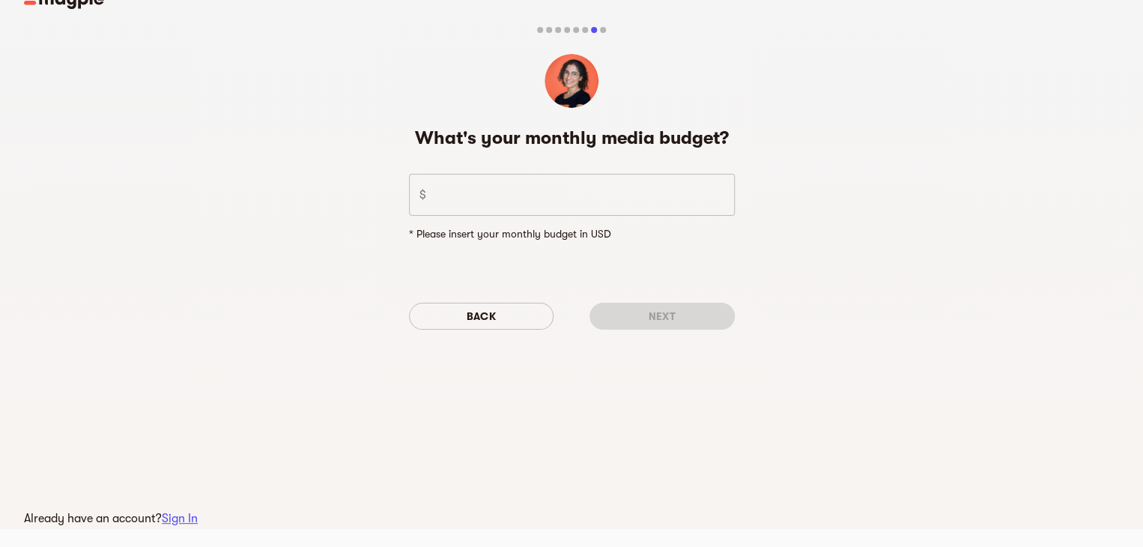
scroll to position [0, 0]
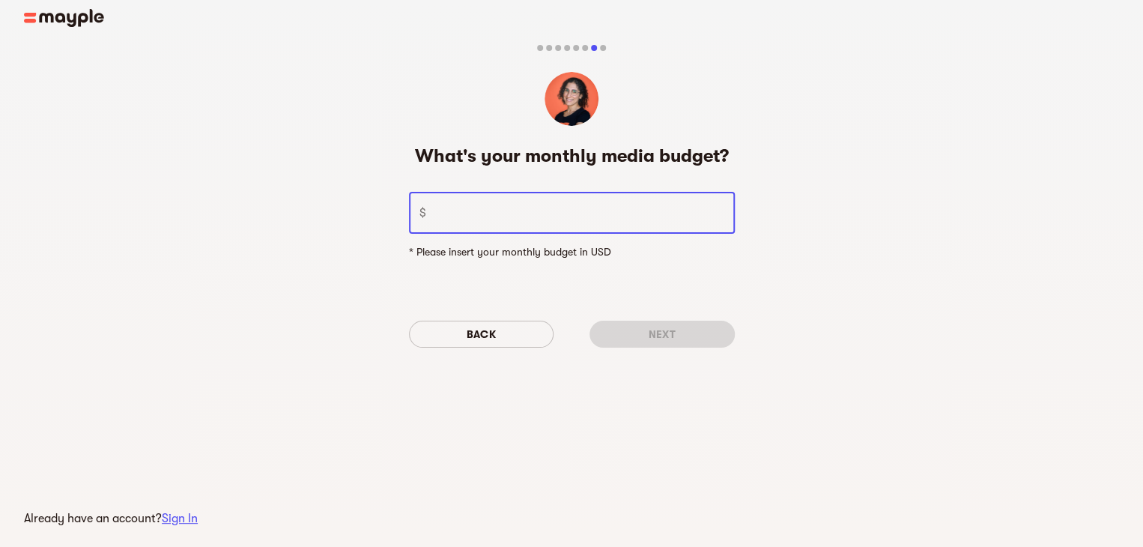
click at [544, 216] on input "number" at bounding box center [583, 213] width 303 height 42
drag, startPoint x: 565, startPoint y: 219, endPoint x: 373, endPoint y: 228, distance: 191.9
click at [373, 228] on div "What's your monthly media budget? $ 5 ​ * Please insert your monthly budget in …" at bounding box center [571, 214] width 1143 height 398
type input "2000"
click at [664, 330] on span "Next" at bounding box center [661, 334] width 121 height 18
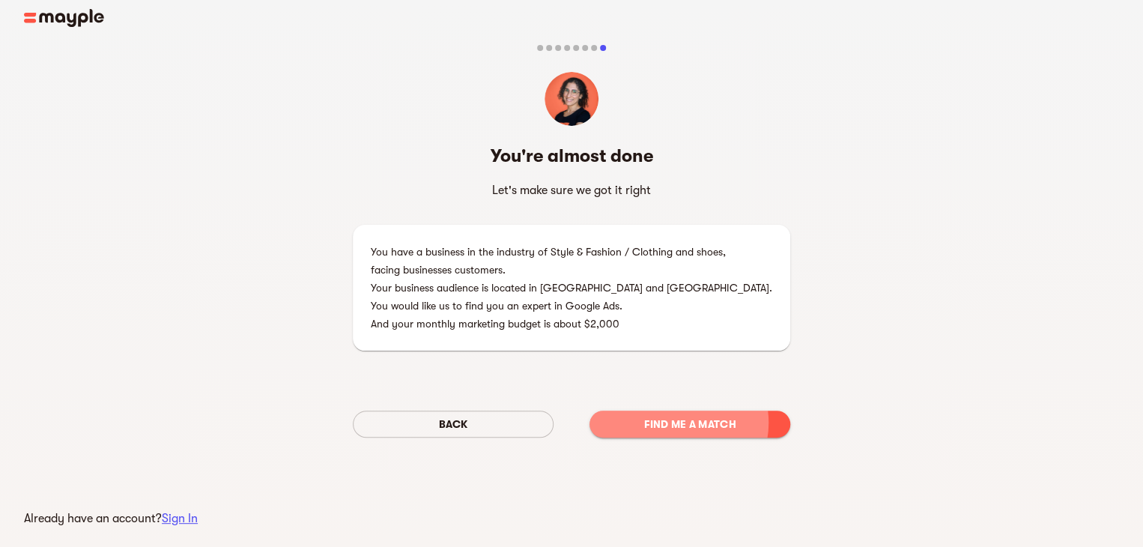
click at [677, 422] on span "Find me a match" at bounding box center [689, 424] width 177 height 18
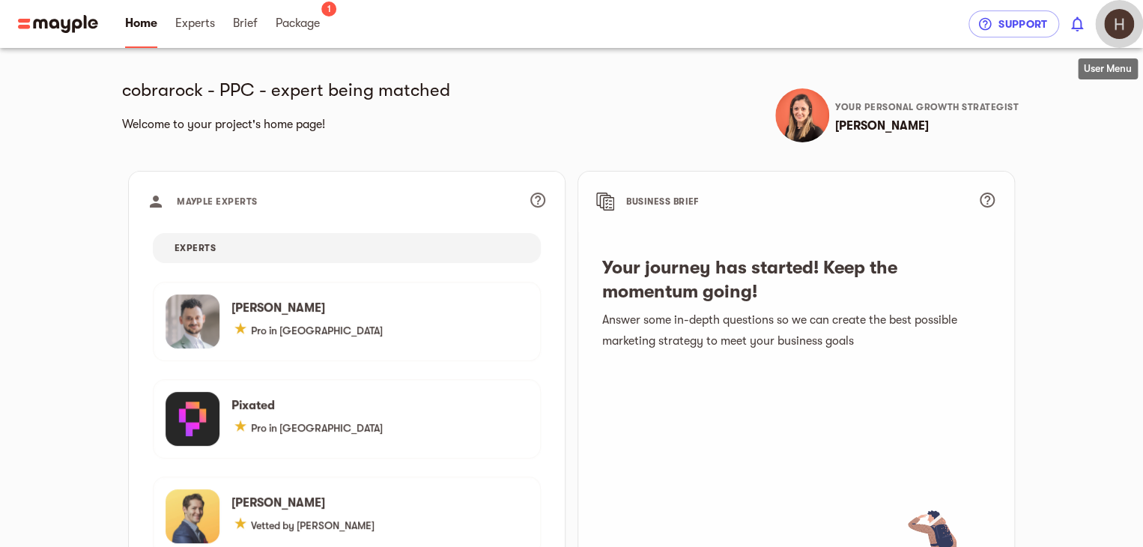
click at [1108, 18] on img "button" at bounding box center [1119, 24] width 30 height 30
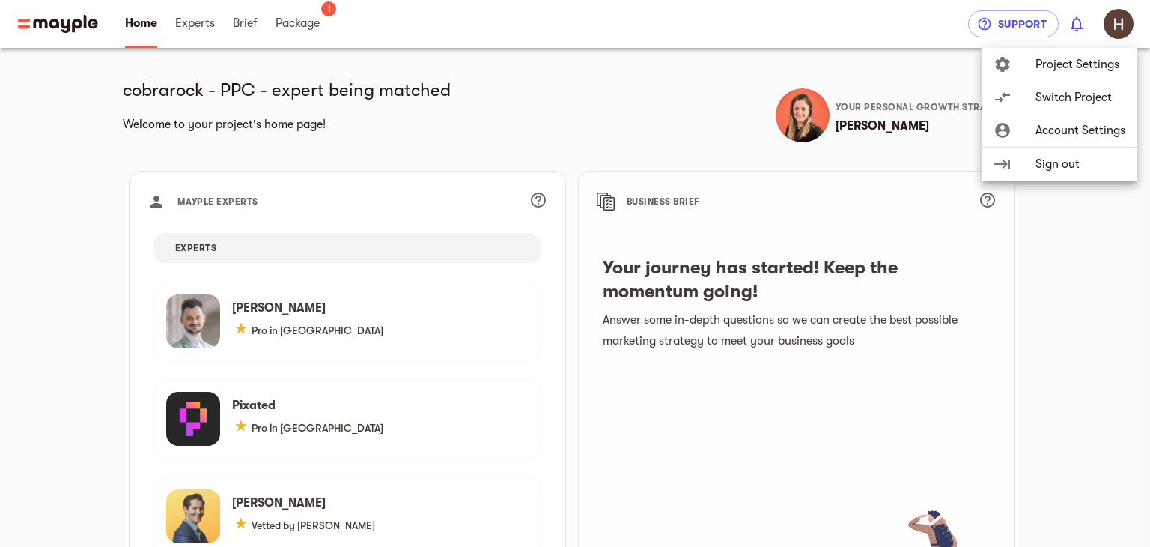
drag, startPoint x: 1081, startPoint y: 61, endPoint x: 652, endPoint y: 93, distance: 430.3
click at [652, 93] on div at bounding box center [575, 273] width 1150 height 547
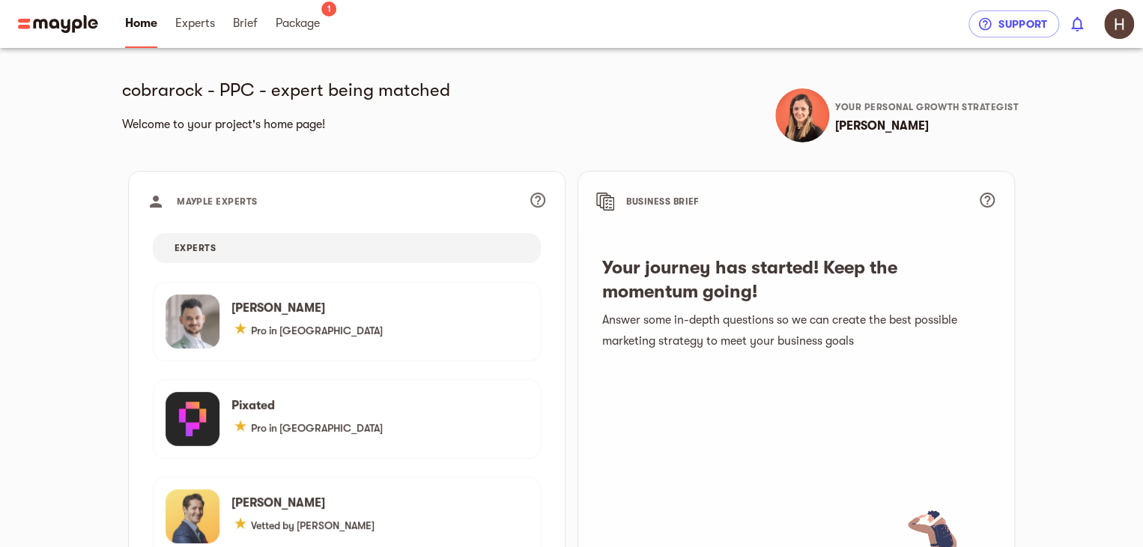
drag, startPoint x: 79, startPoint y: 37, endPoint x: 72, endPoint y: 27, distance: 11.8
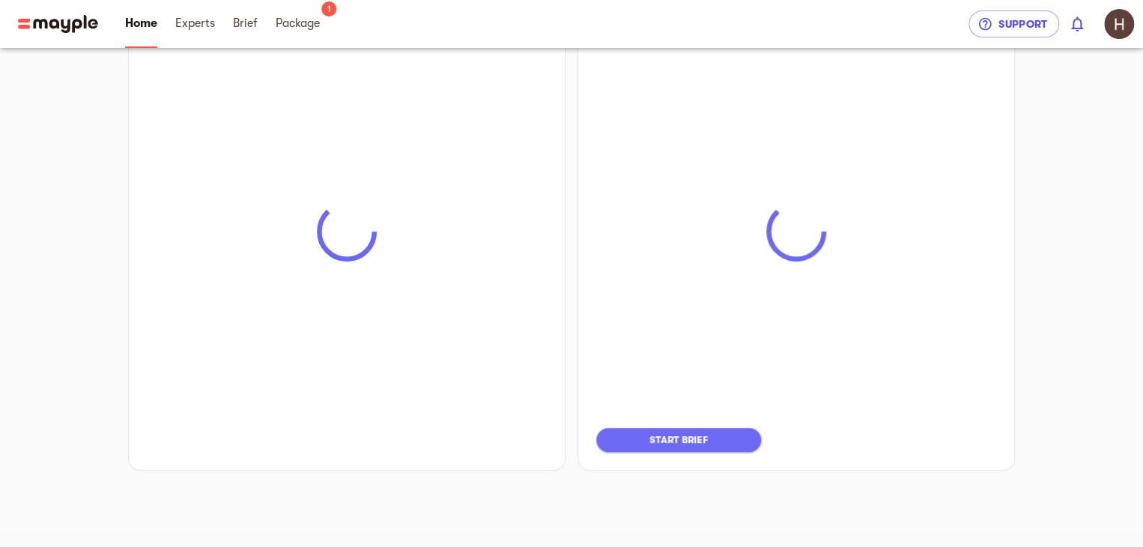
scroll to position [175, 0]
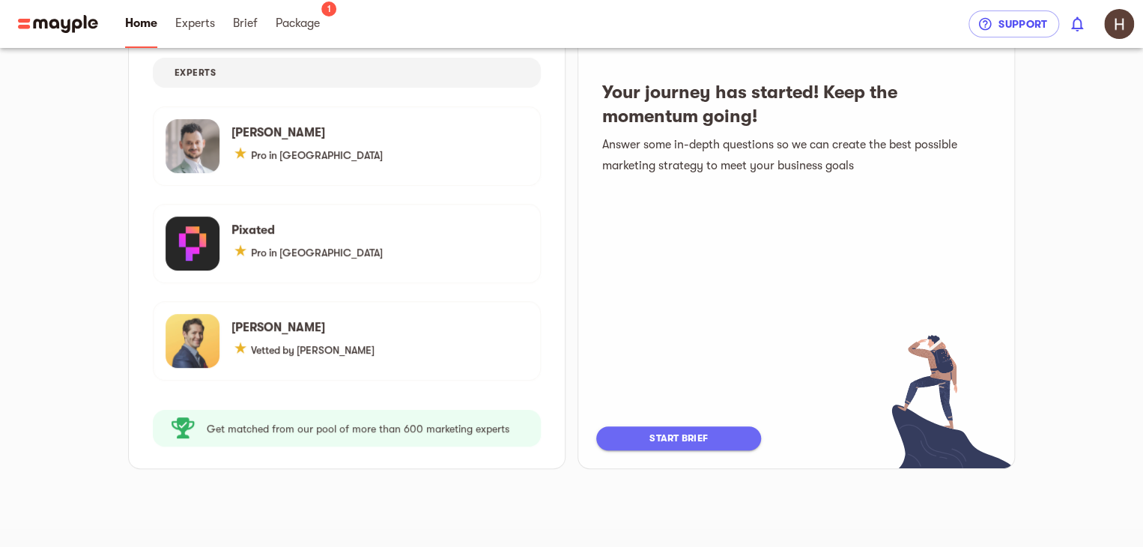
click at [698, 453] on div "start brief" at bounding box center [796, 444] width 436 height 48
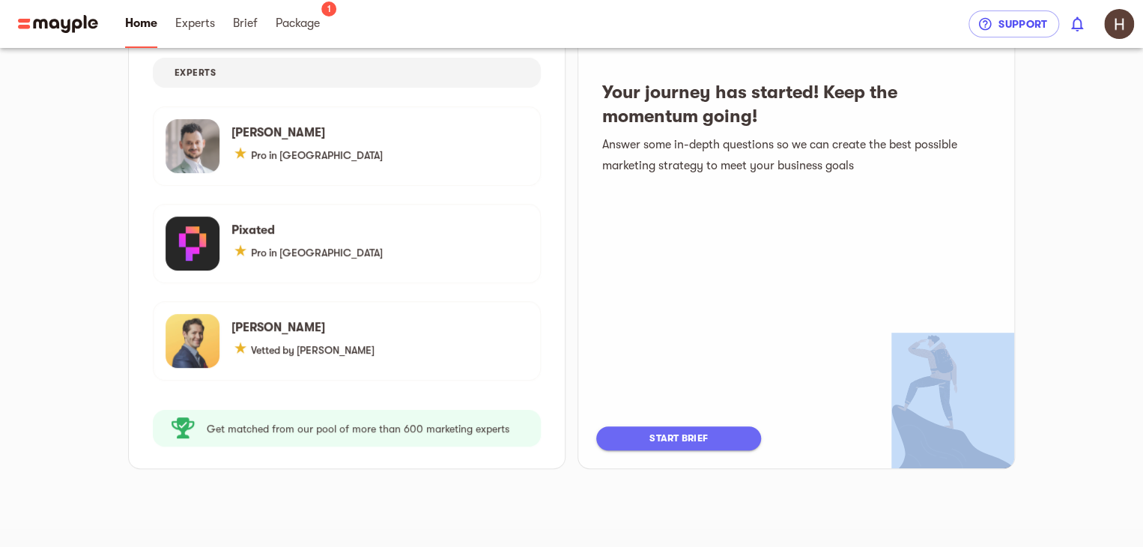
click at [697, 452] on div "start brief" at bounding box center [796, 444] width 436 height 48
click at [691, 435] on span "start brief" at bounding box center [678, 438] width 135 height 18
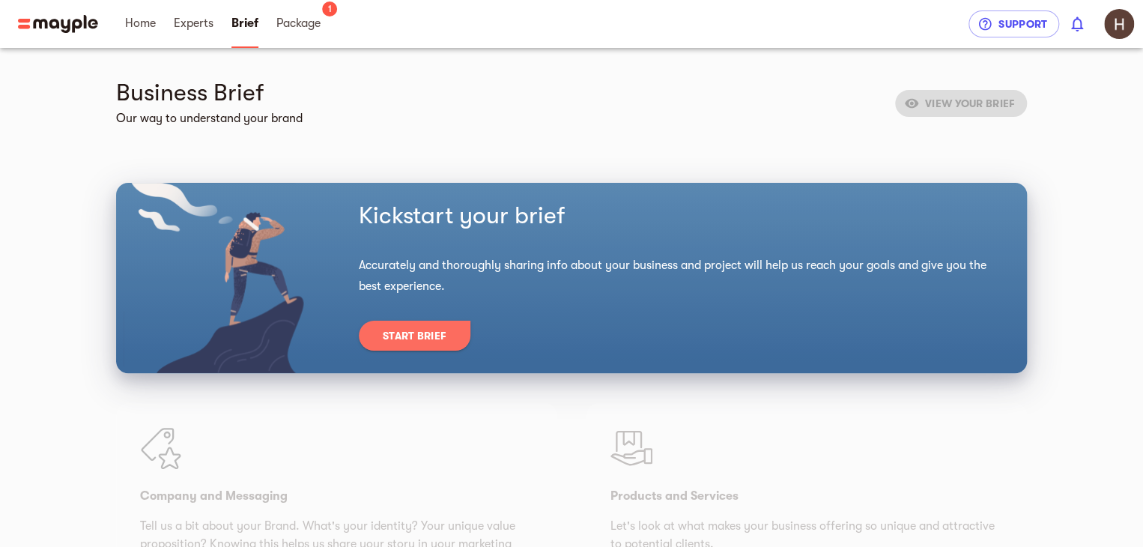
click at [429, 346] on button "Start Brief" at bounding box center [415, 336] width 112 height 30
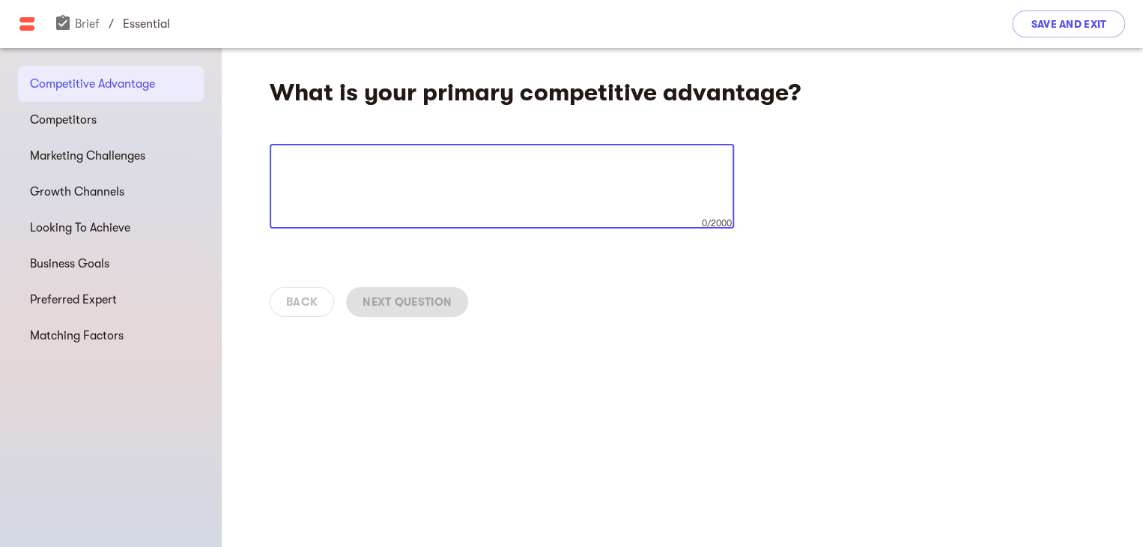
click at [445, 183] on textarea at bounding box center [501, 186] width 443 height 57
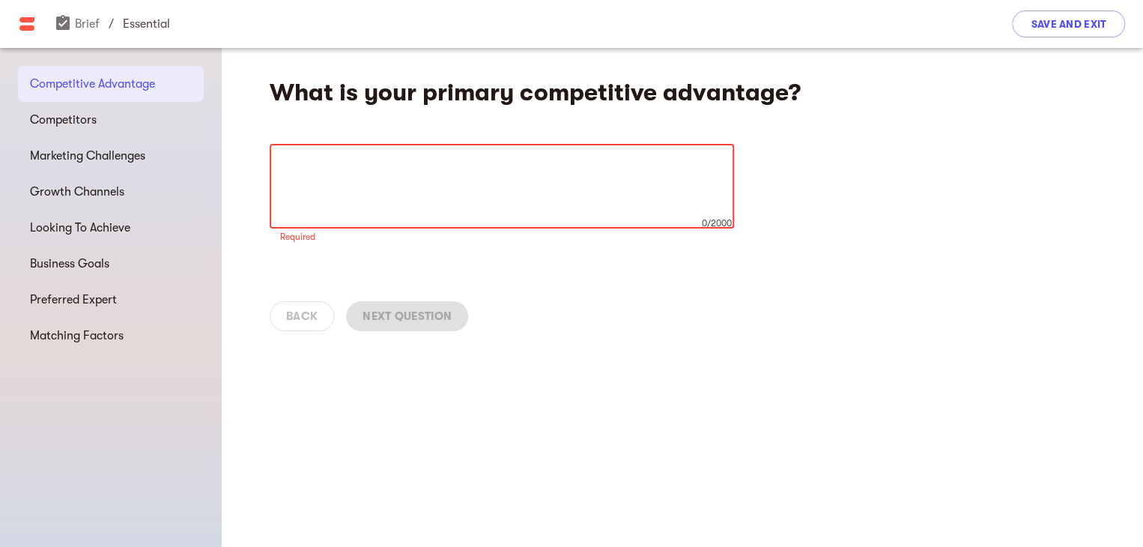
click at [312, 312] on div "Back Next Question" at bounding box center [682, 316] width 921 height 66
click at [322, 188] on textarea at bounding box center [501, 186] width 443 height 57
click at [338, 164] on textarea at bounding box center [501, 186] width 443 height 57
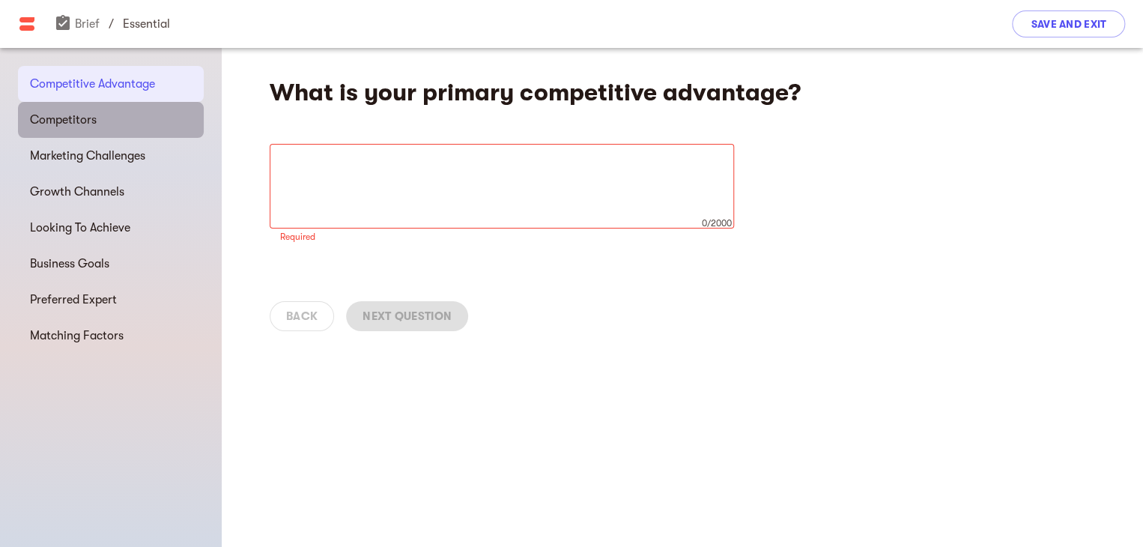
click at [123, 121] on span "Competitors" at bounding box center [111, 120] width 162 height 18
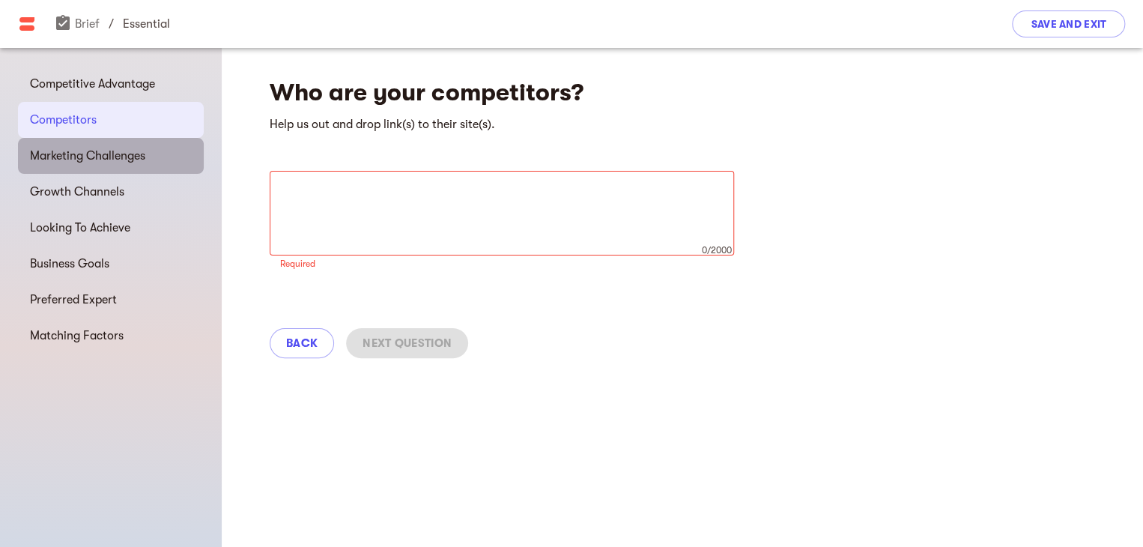
click at [130, 162] on span "Marketing Challenges" at bounding box center [111, 156] width 162 height 18
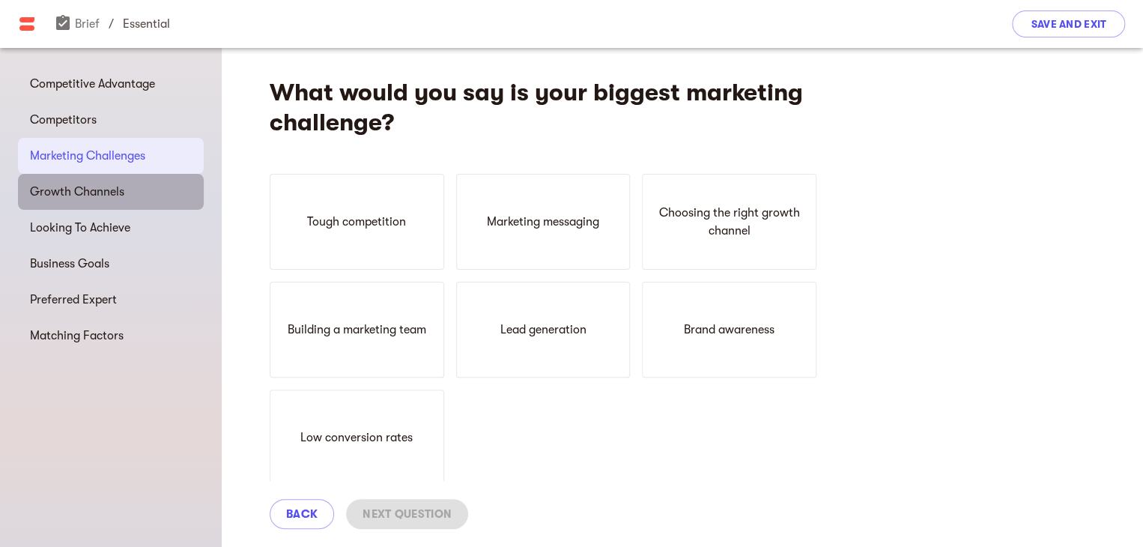
click at [118, 188] on span "Growth Channels" at bounding box center [111, 192] width 162 height 18
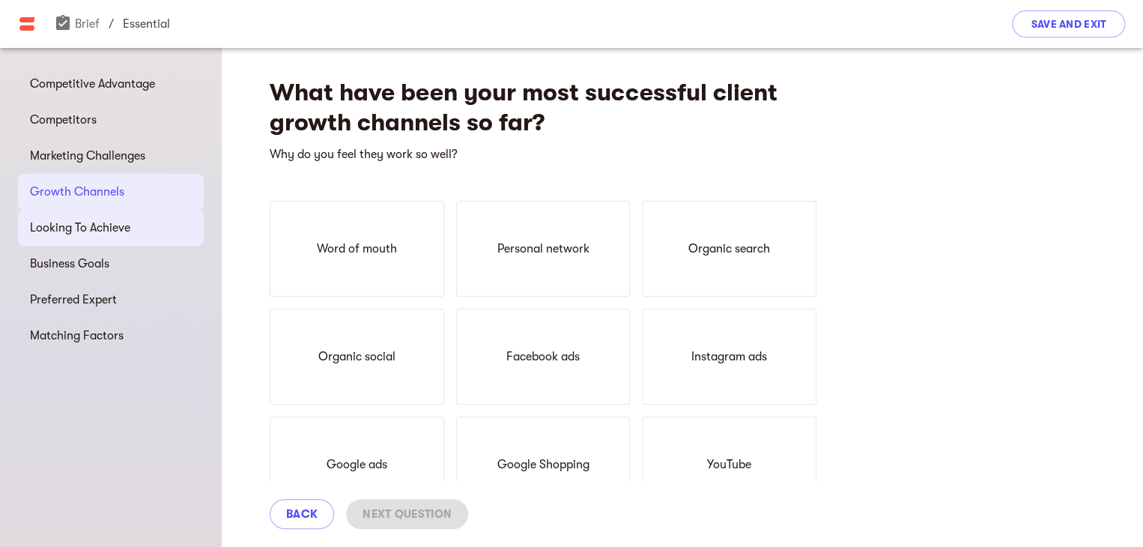
click at [118, 236] on span "Looking To Achieve" at bounding box center [111, 228] width 162 height 18
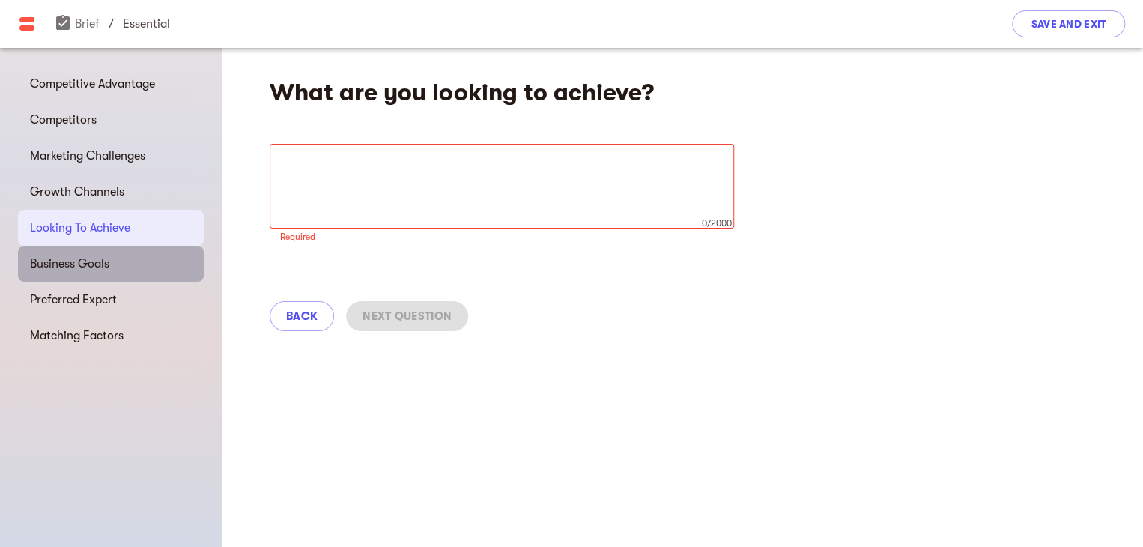
click at [111, 273] on div "Business Goals" at bounding box center [111, 264] width 186 height 36
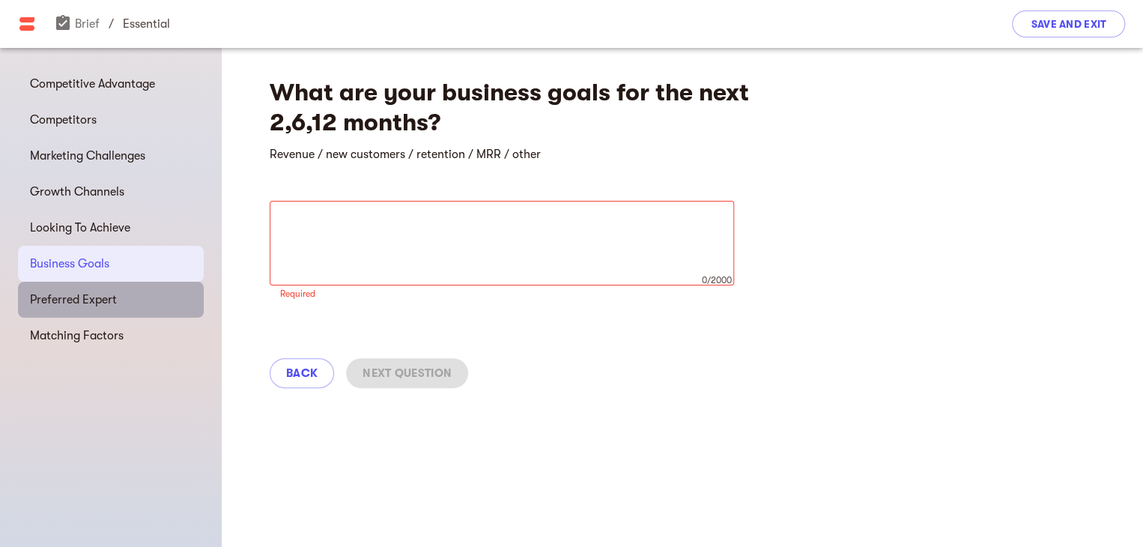
click at [105, 306] on span "Preferred Expert" at bounding box center [111, 300] width 162 height 18
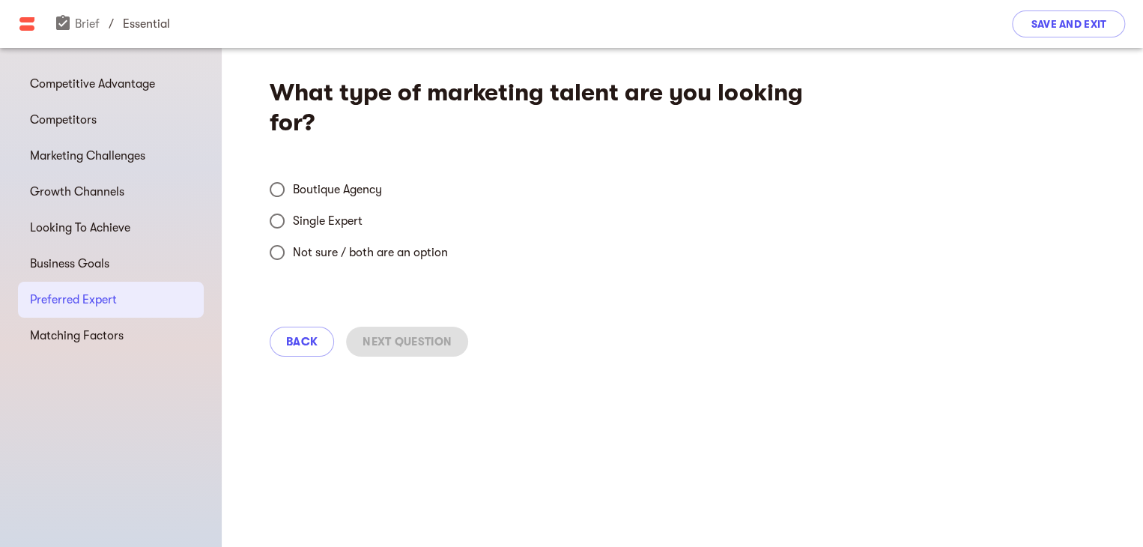
click at [303, 192] on span "Boutique Agency" at bounding box center [337, 189] width 89 height 18
click at [293, 192] on input "Boutique Agency" at bounding box center [276, 189] width 31 height 31
radio input "true"
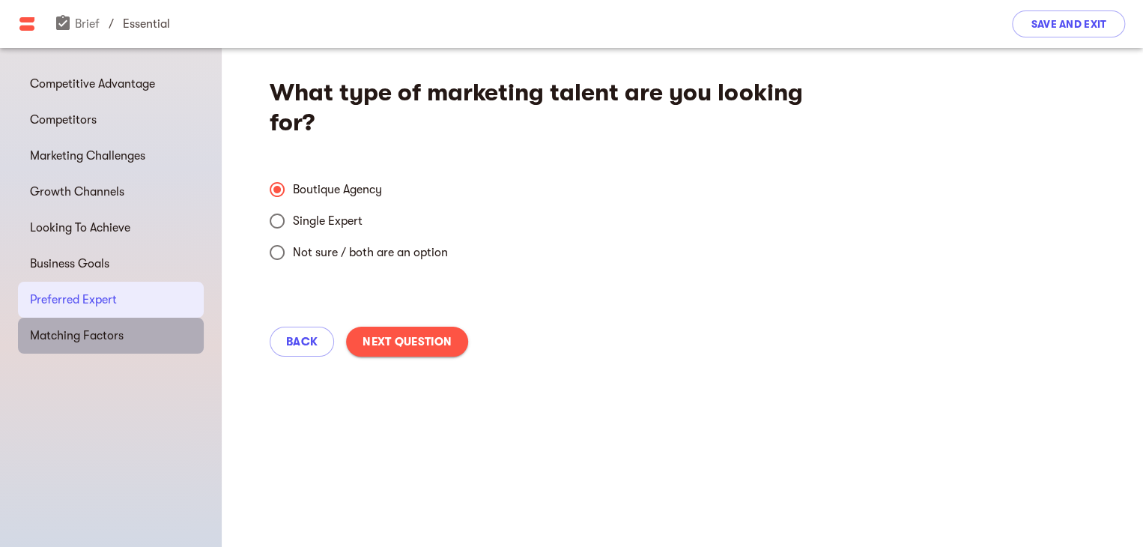
click at [94, 345] on div "Matching Factors" at bounding box center [111, 336] width 186 height 36
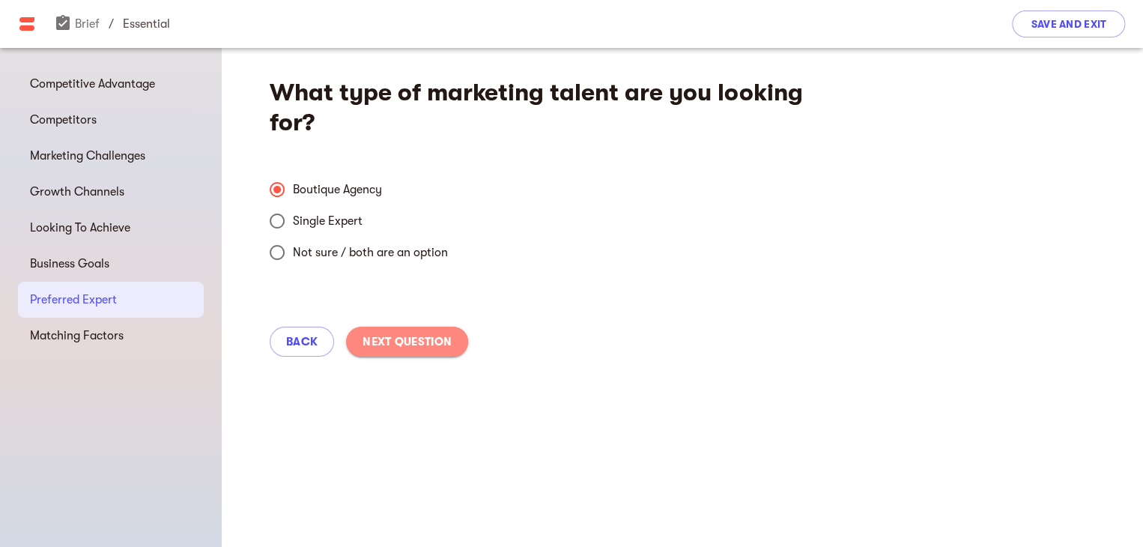
click at [403, 342] on span "Next Question" at bounding box center [406, 342] width 89 height 18
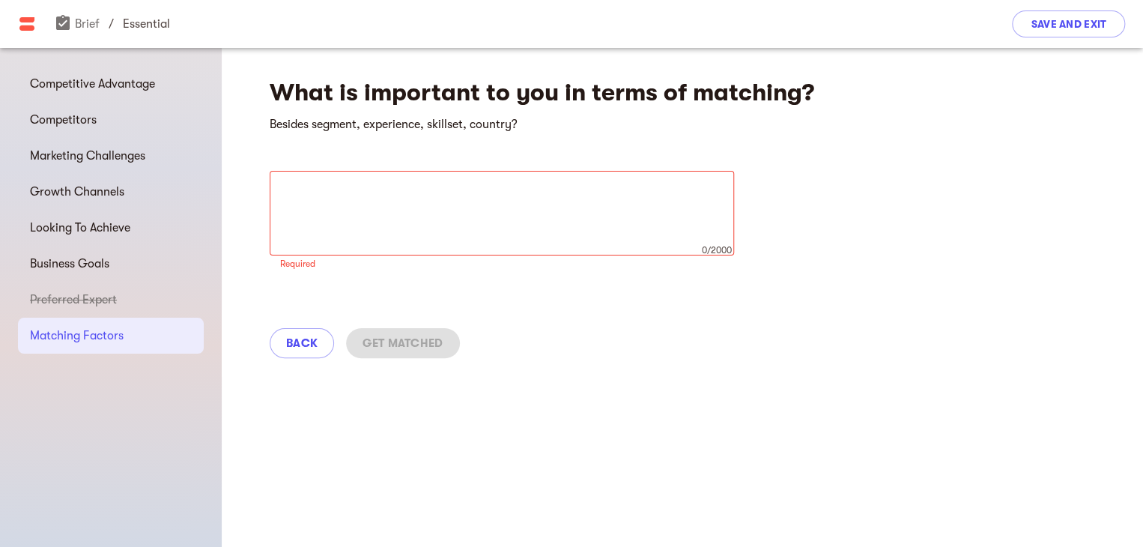
drag, startPoint x: 249, startPoint y: 222, endPoint x: 260, endPoint y: 219, distance: 11.6
click at [252, 222] on div "What is important to you in terms of matching? Besides segment, experience, ski…" at bounding box center [682, 213] width 921 height 330
click at [297, 204] on textarea at bounding box center [501, 213] width 443 height 57
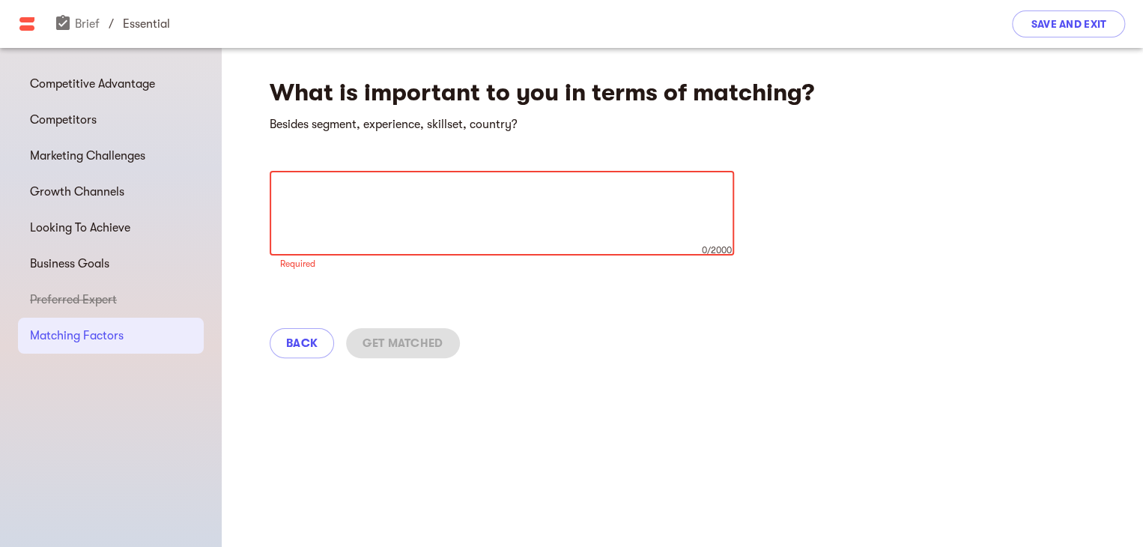
paste textarea "CPA reduced by 20% within 2 months Conversion volume increased by 30% in 3 mont…"
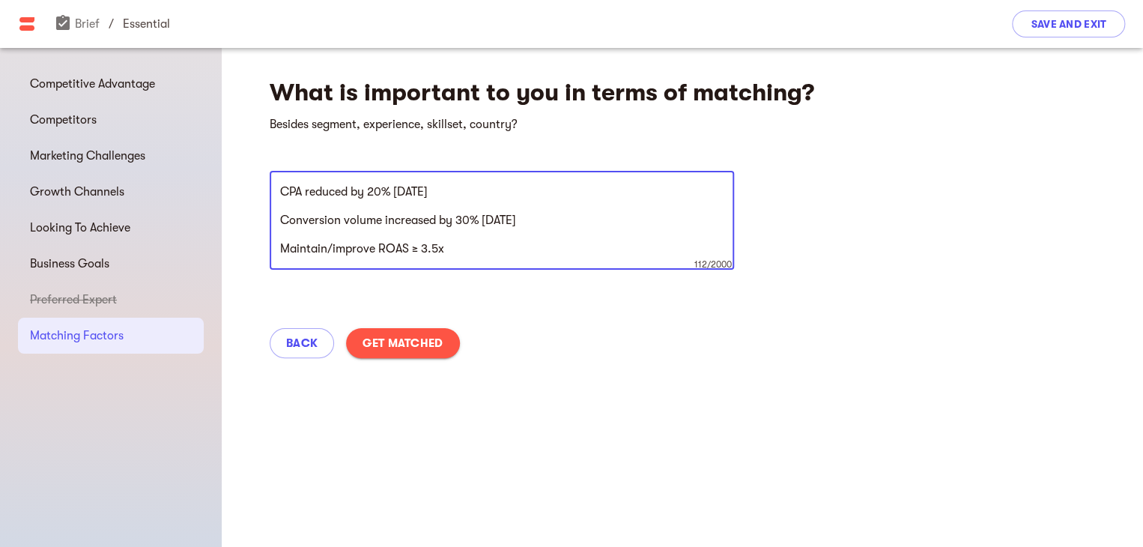
type textarea "CPA reduced by 20% within 2 months Conversion volume increased by 30% in 3 mont…"
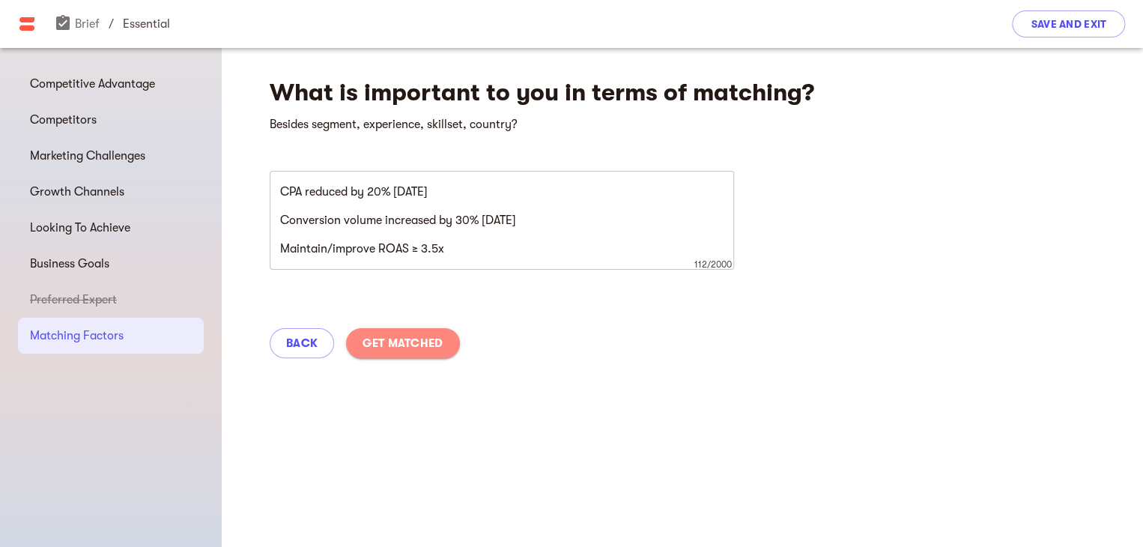
click at [425, 338] on span "Get Matched" at bounding box center [402, 343] width 80 height 18
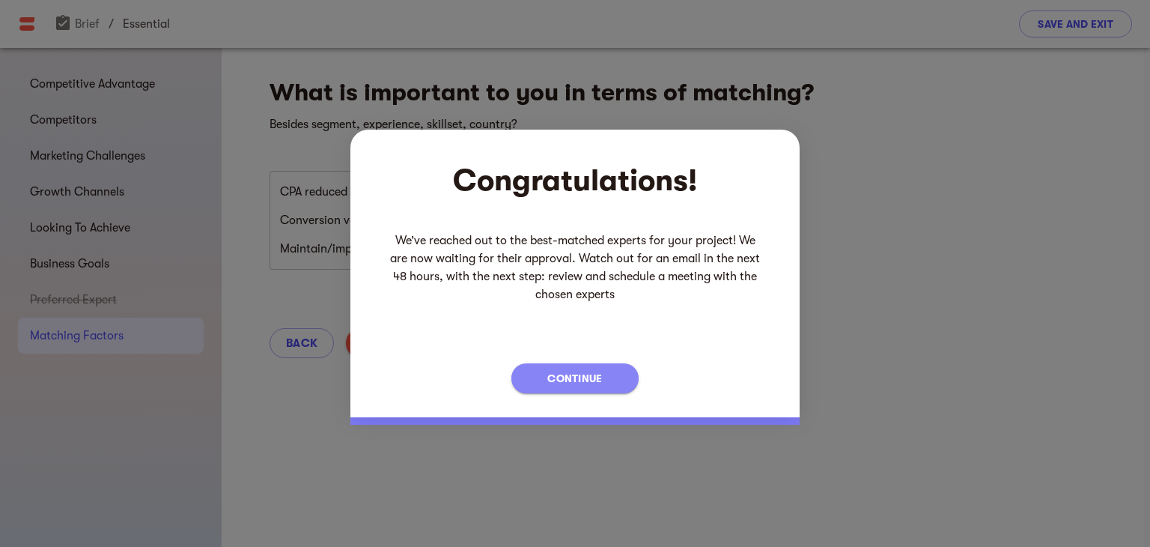
click at [572, 384] on span "Continue" at bounding box center [574, 378] width 55 height 18
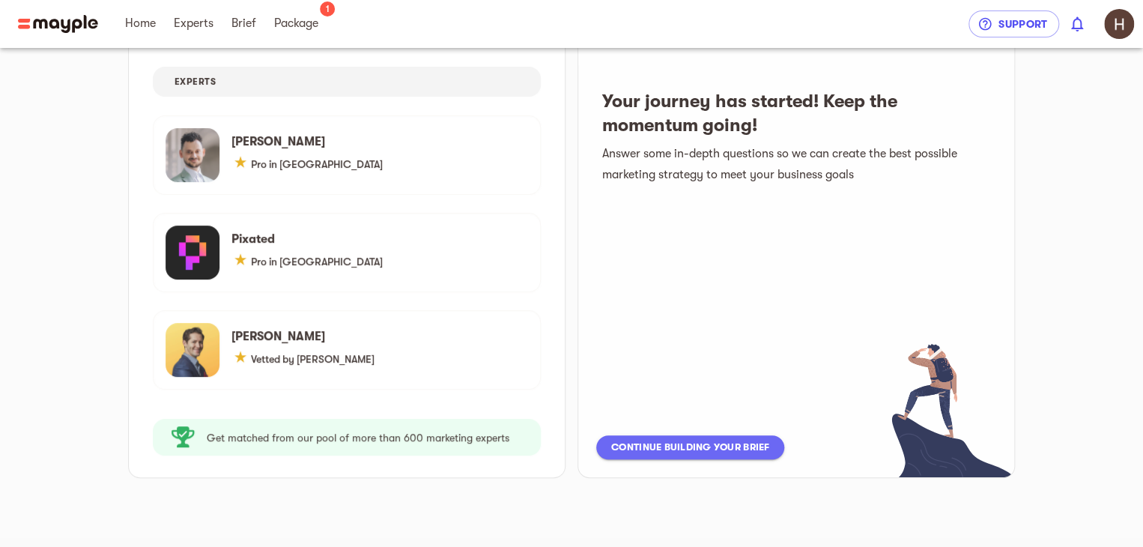
scroll to position [175, 0]
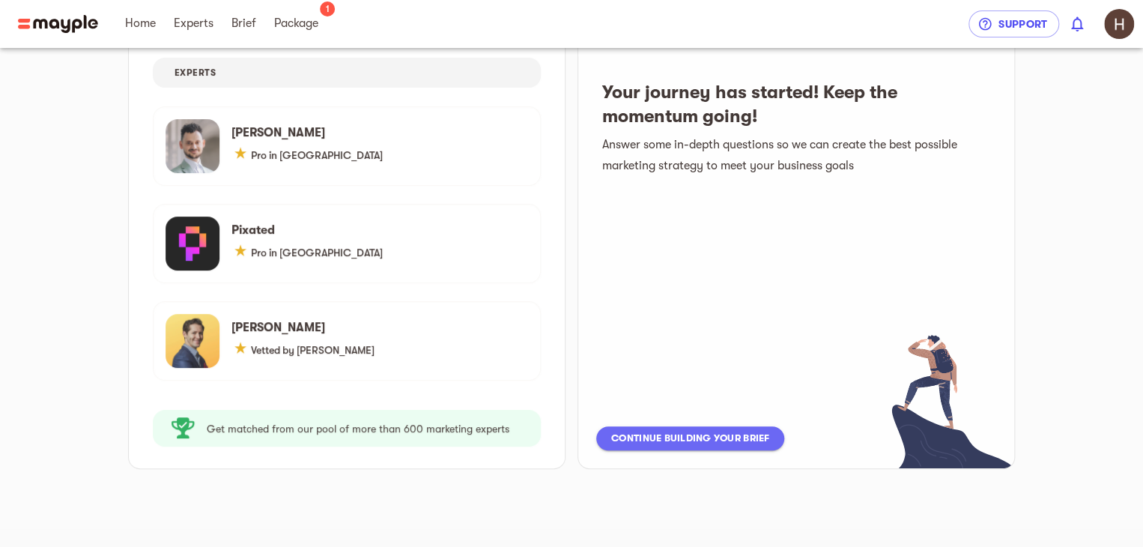
click at [698, 431] on span "Continue building your brief" at bounding box center [690, 438] width 158 height 18
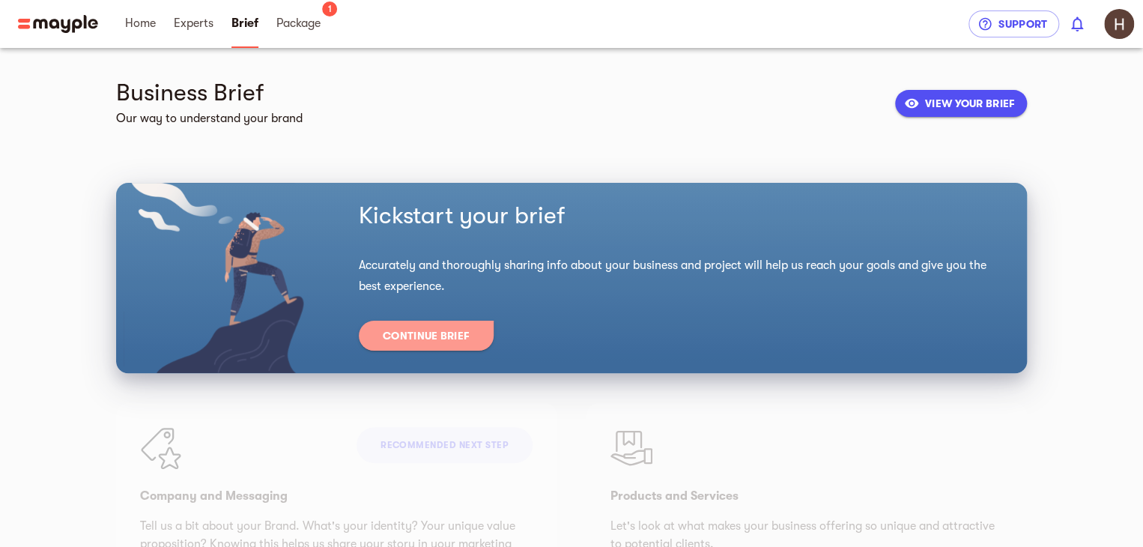
click at [447, 345] on button "Continue Brief" at bounding box center [426, 336] width 135 height 30
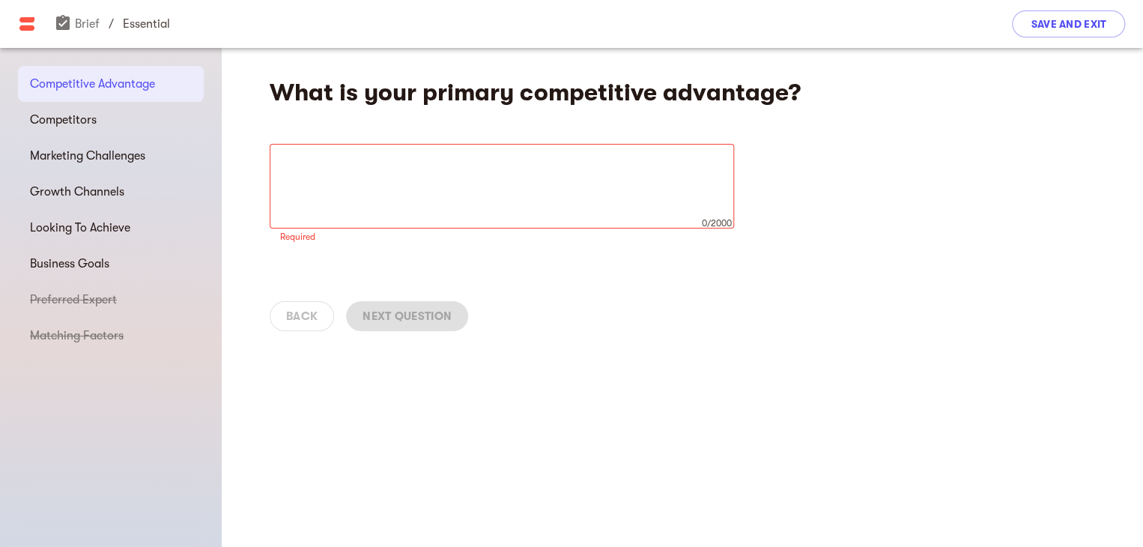
click at [16, 30] on div at bounding box center [27, 24] width 54 height 18
click at [1063, 19] on span "Save and Exit" at bounding box center [1069, 24] width 76 height 18
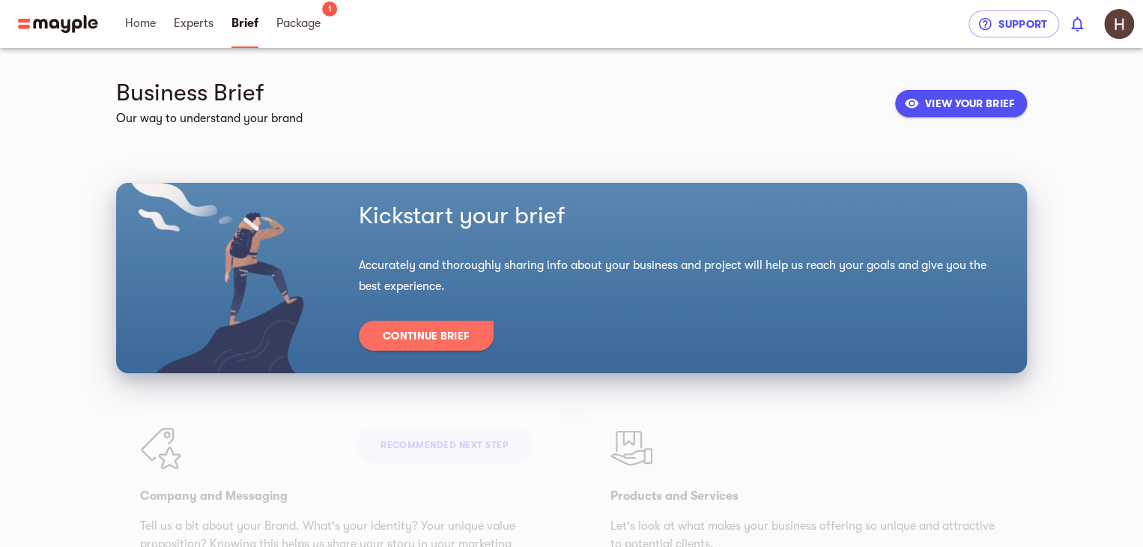
click at [162, 25] on span "Home" at bounding box center [140, 24] width 49 height 48
click at [150, 22] on span "Home" at bounding box center [140, 23] width 31 height 18
